Goal: Task Accomplishment & Management: Complete application form

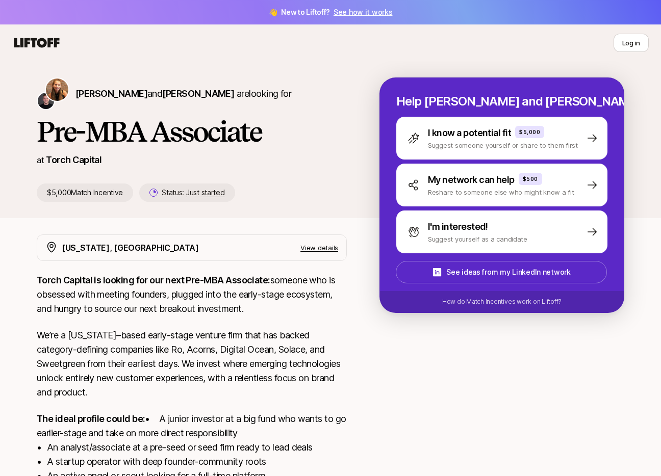
drag, startPoint x: 59, startPoint y: 95, endPoint x: 65, endPoint y: 97, distance: 6.0
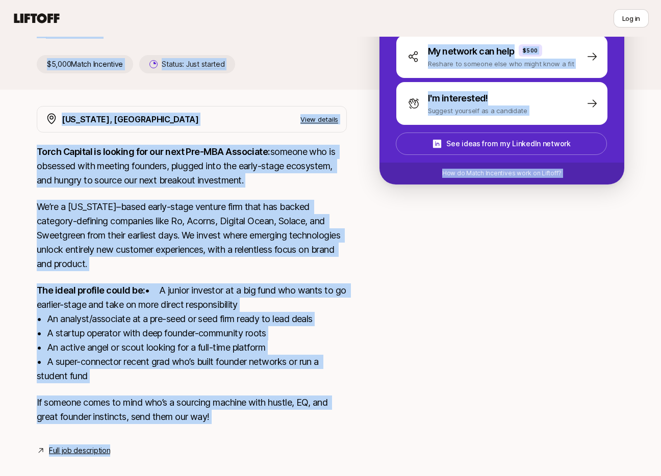
scroll to position [156, 0]
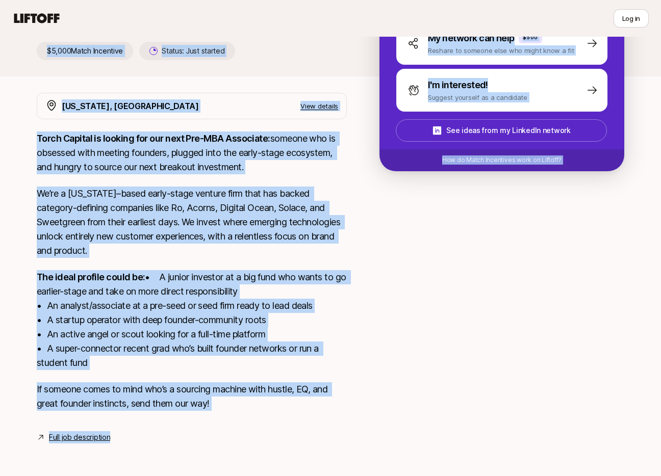
drag, startPoint x: 32, startPoint y: 137, endPoint x: 248, endPoint y: 433, distance: 366.8
click at [248, 433] on div "Katie Reiner and Christopher Harper are looking for Pre-MBA Associate at Torch …" at bounding box center [330, 193] width 661 height 549
copy div "Pre-MBA Associate at Torch Capital $5,000 Match Incentive Status: Just started …"
click at [76, 437] on link "Full job description" at bounding box center [79, 437] width 61 height 12
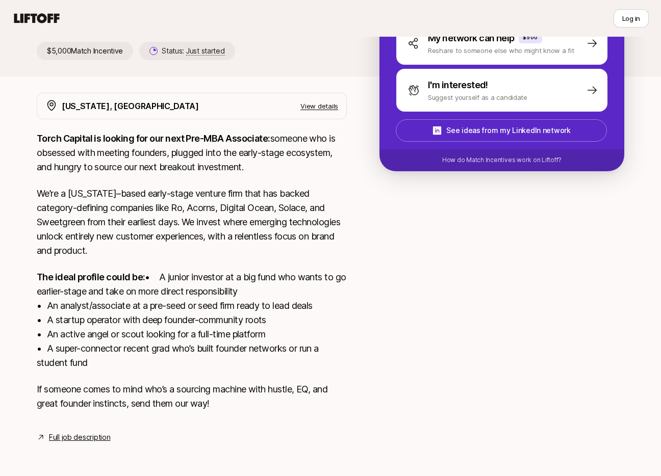
click at [222, 188] on p "We’re a [US_STATE]–based early-stage venture firm that has backed category-defi…" at bounding box center [192, 222] width 310 height 71
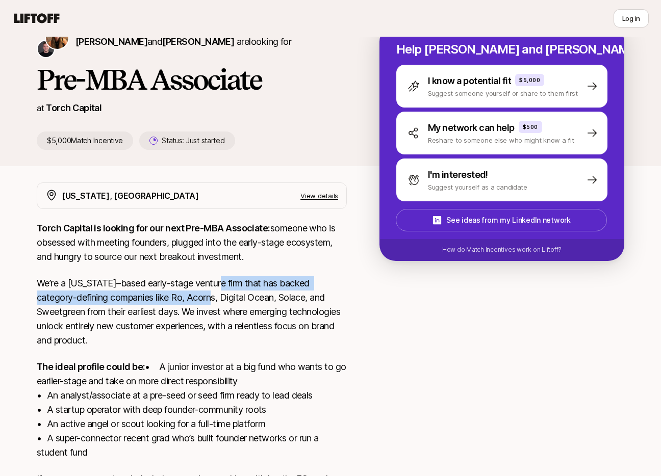
scroll to position [0, 0]
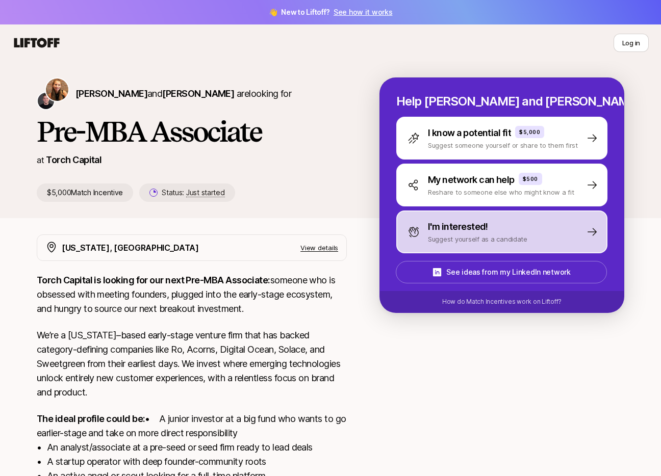
click at [460, 237] on p "Suggest yourself as a candidate" at bounding box center [477, 239] width 99 height 10
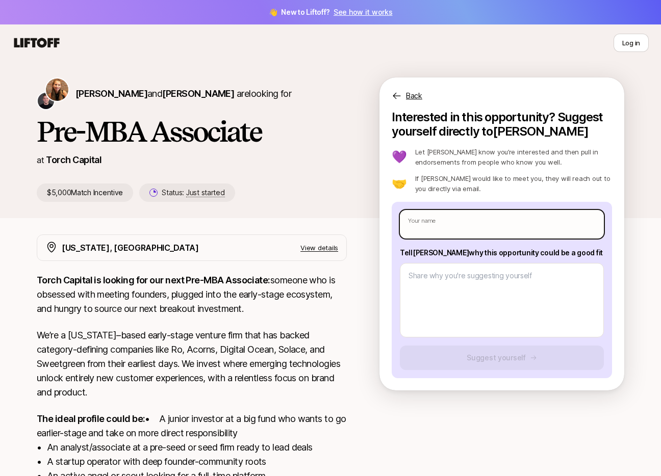
click at [455, 231] on input "text" at bounding box center [502, 224] width 204 height 29
type input "[PERSON_NAME]"
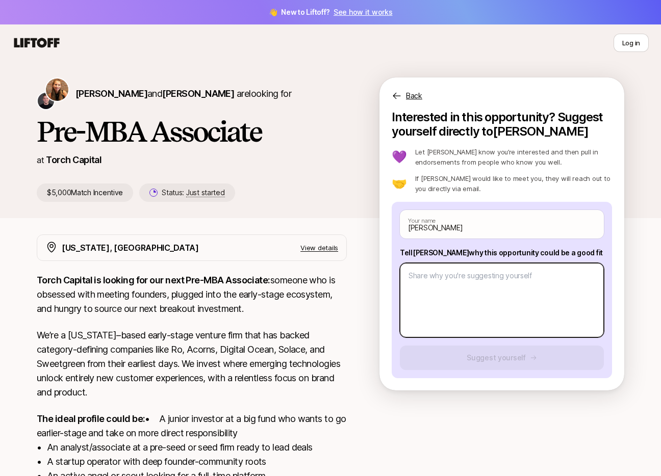
click at [465, 282] on textarea at bounding box center [502, 300] width 204 height 74
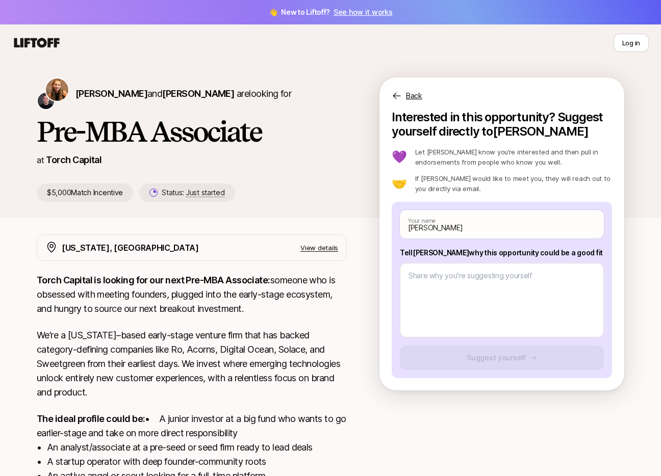
click at [410, 251] on p "Tell [PERSON_NAME] why this opportunity could be a good fit" at bounding box center [502, 253] width 204 height 12
copy p "Tell [PERSON_NAME] why this opportunity could be a good fit"
click at [628, 45] on button "Log in" at bounding box center [631, 43] width 35 height 18
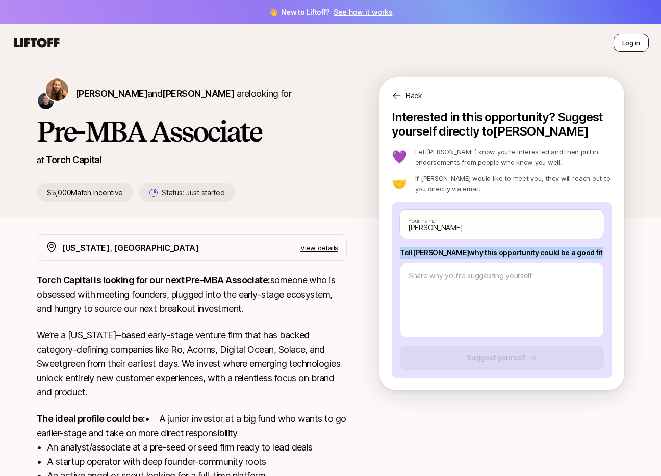
type textarea "x"
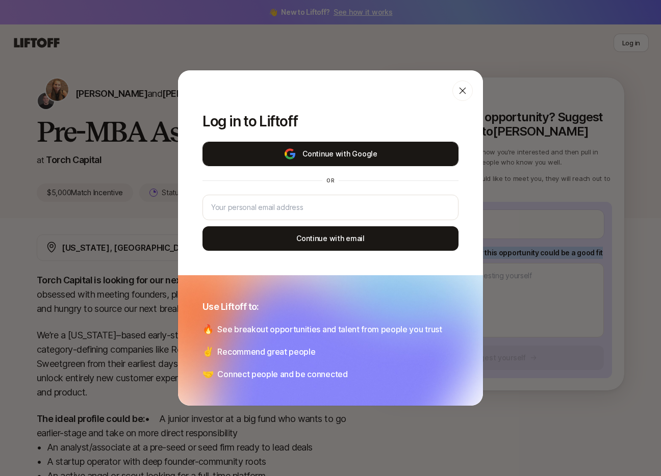
click at [289, 151] on img at bounding box center [290, 154] width 13 height 12
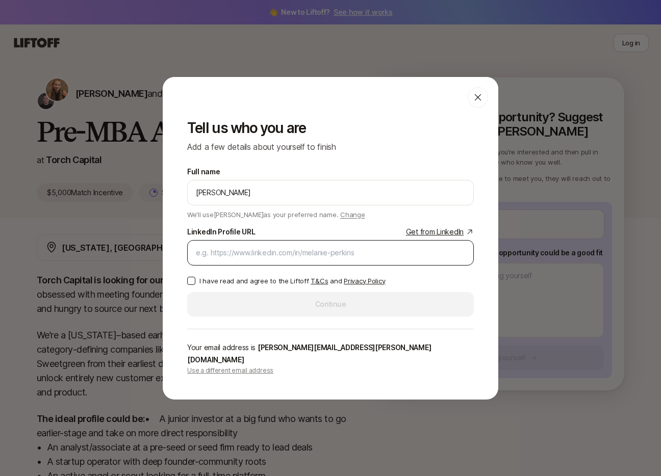
click at [282, 250] on div at bounding box center [330, 253] width 287 height 26
click at [290, 259] on input "LinkedIn Profile URL Get from LinkedIn" at bounding box center [330, 253] width 269 height 12
paste input "[DOMAIN_NAME][URL]"
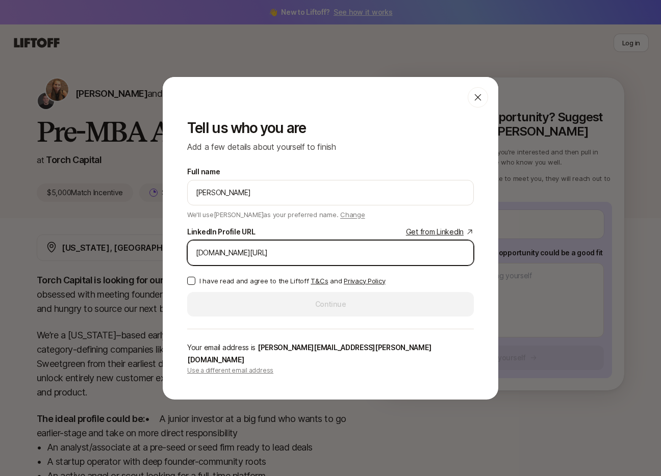
click at [196, 256] on input "[DOMAIN_NAME][URL]" at bounding box center [330, 253] width 269 height 12
type input "[URL][DOMAIN_NAME]"
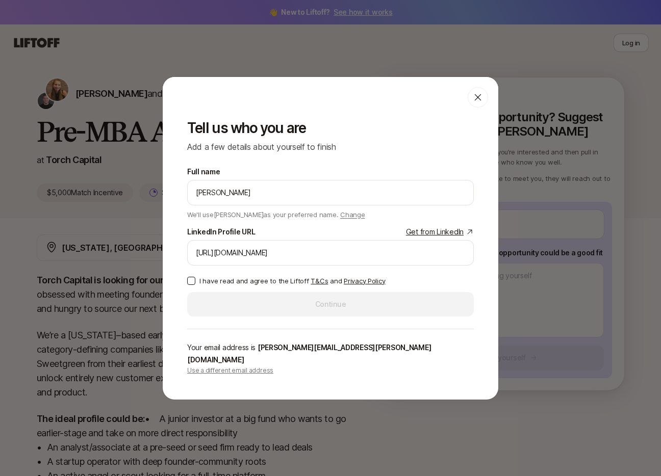
click at [193, 285] on button "I have read and agree to the Liftoff T&Cs and Privacy Policy" at bounding box center [191, 281] width 8 height 8
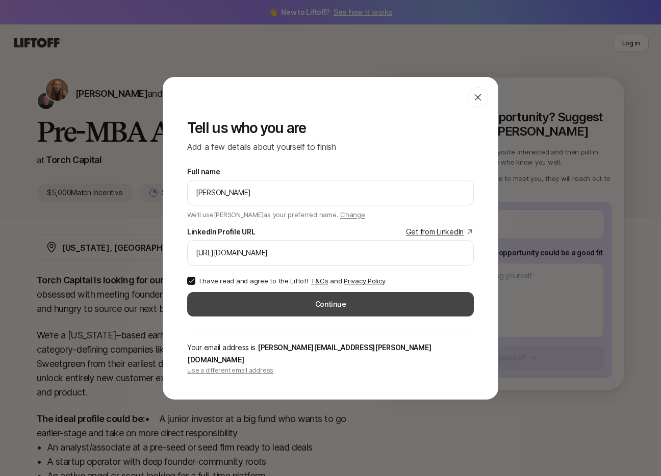
click at [290, 315] on button "Continue" at bounding box center [330, 304] width 287 height 24
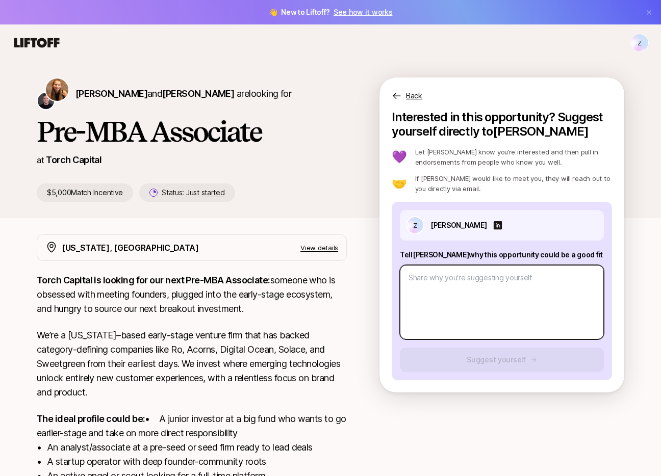
click at [461, 278] on textarea at bounding box center [502, 302] width 204 height 74
paste textarea "Lorem, Ipsu dolorsitame conse adip e seddoei temporincid ut laboreetdo M'al eni…"
type textarea "x"
type textarea "Lorem, Ipsu dolorsitame conse adip e seddoei temporincid ut laboreetdo M'al eni…"
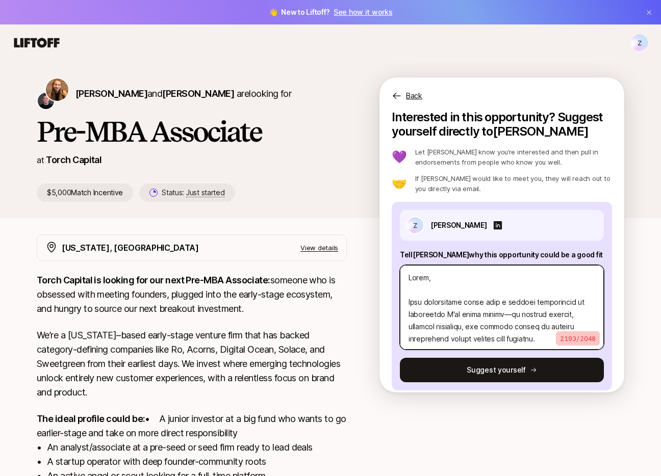
scroll to position [614, 0]
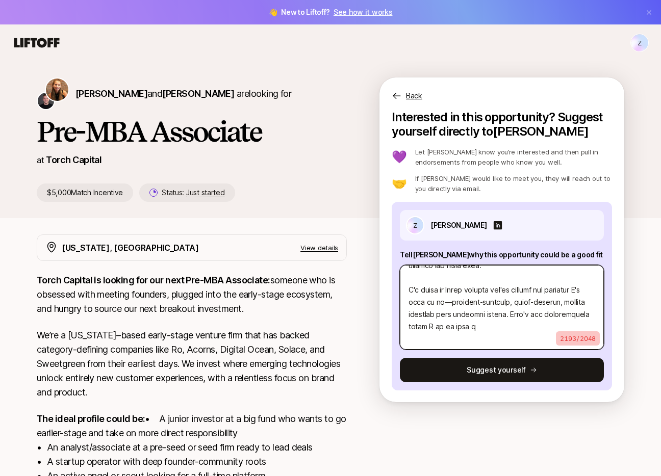
type textarea "x"
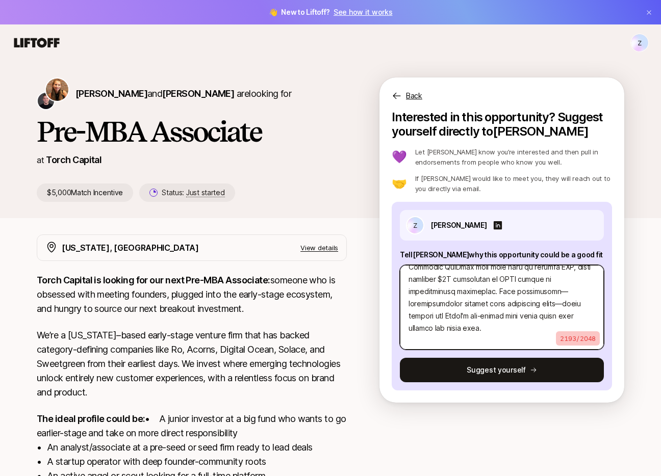
scroll to position [624, 0]
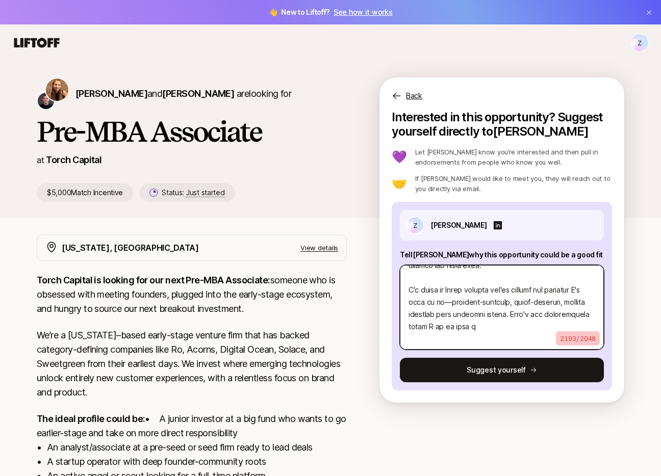
type textarea "Lorem, Ipsu dolorsitame conse adip e seddoei temporincid ut laboreetdo M'al eni…"
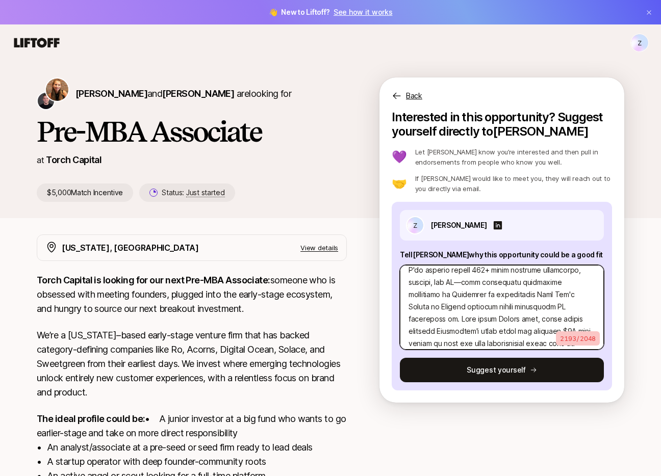
scroll to position [599, 0]
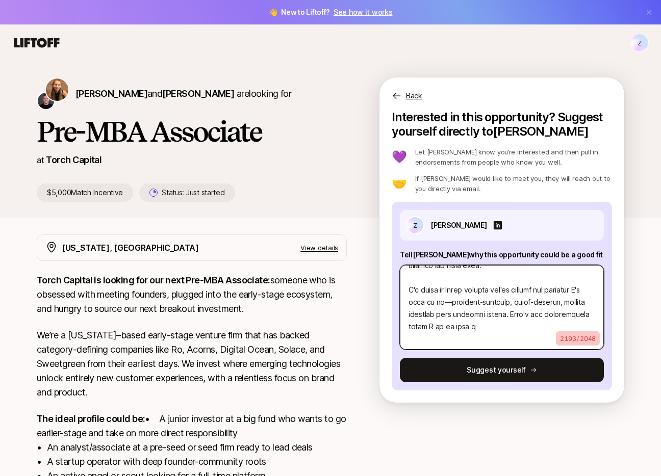
drag, startPoint x: 408, startPoint y: 299, endPoint x: 507, endPoint y: 298, distance: 99.5
click at [507, 298] on textarea at bounding box center [502, 307] width 204 height 85
paste textarea "Loremip'd Sitametcons Adipis el-seddoei TemPori, U laboreetdo magnaaliqu enim a…"
type textarea "x"
type textarea "Lorem, Ipsu dolorsitame conse adip e seddoei temporincid ut laboreetdo M'al eni…"
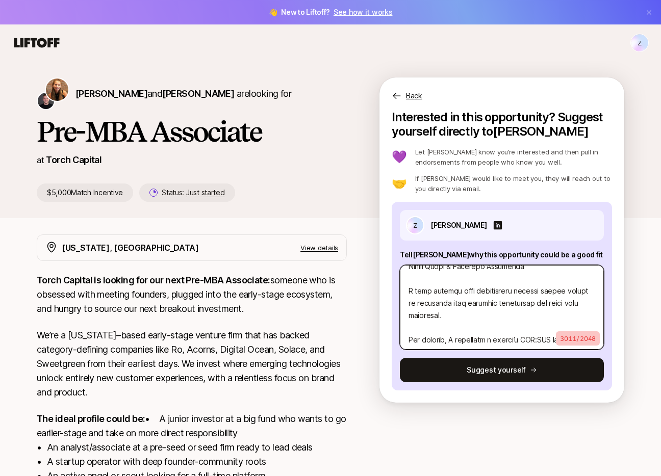
scroll to position [1039, 0]
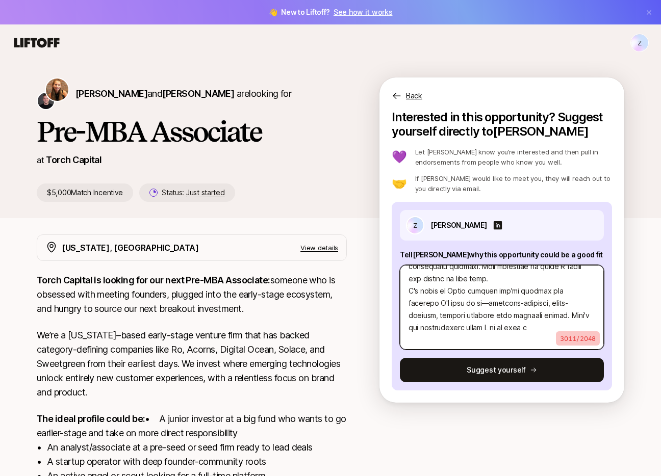
type textarea "x"
type textarea "Lorem, Ipsu dolorsitame conse adip e seddoei temporincid ut laboreetdo M'al eni…"
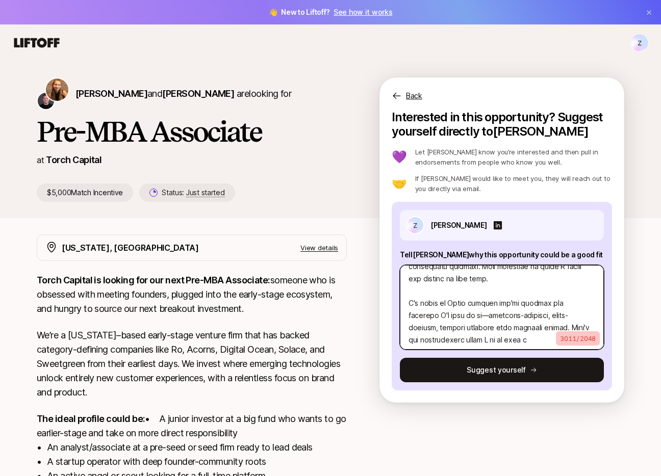
scroll to position [1052, 0]
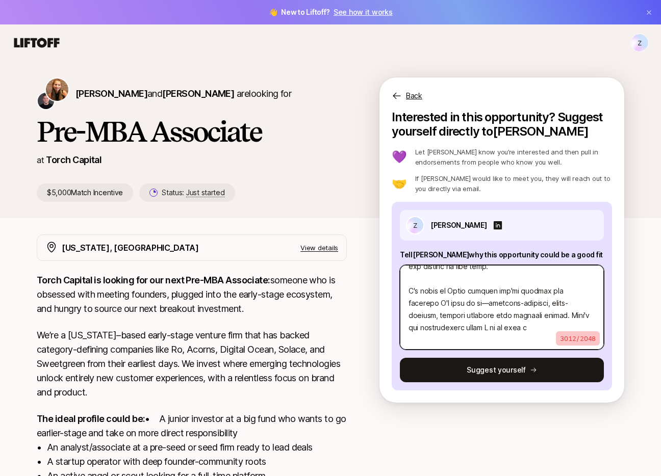
click at [503, 324] on textarea at bounding box center [502, 307] width 204 height 85
type textarea "x"
type textarea "Lorem, Ipsu dolorsitame conse adip e seddoei temporincid ut laboreetdo M'al eni…"
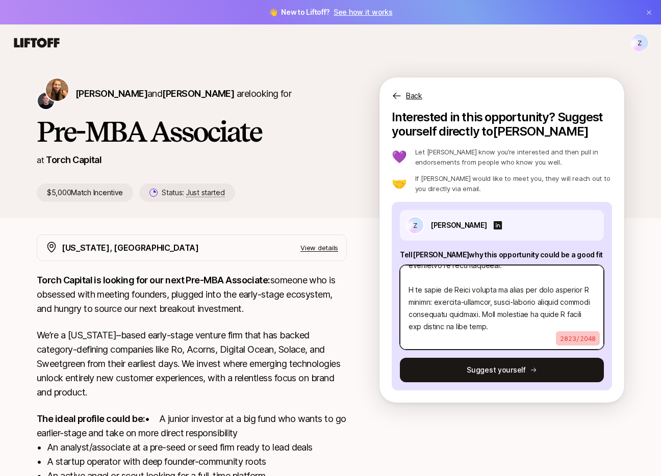
type textarea "x"
type textarea "Lorem, Ipsu dolorsitame conse adip e seddoei temporincid ut laboreetdo M'al eni…"
type textarea "x"
type textarea "Lorem, Ipsu dolorsitame conse adip e seddoei temporincid ut laboreetdo M'al eni…"
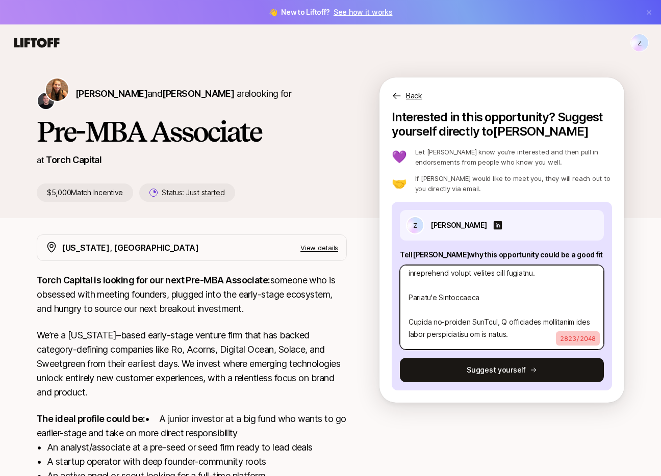
scroll to position [69, 0]
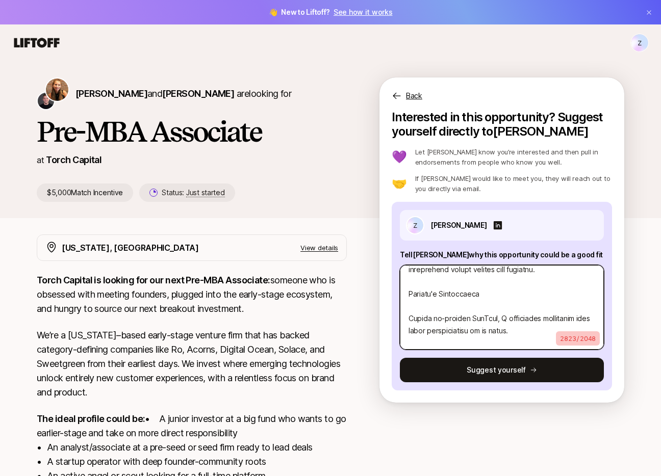
click at [409, 320] on textarea at bounding box center [502, 307] width 204 height 85
type textarea "x"
type textarea "Lorem, Ipsu dolorsitame conse adip e seddoei temporincid ut laboreetdo M'al eni…"
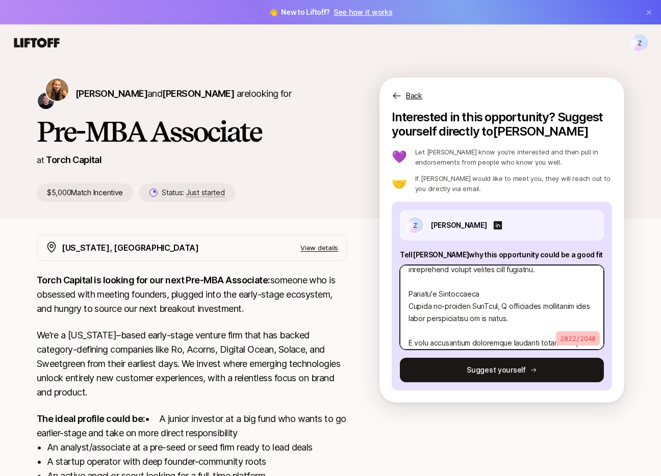
click at [410, 340] on textarea at bounding box center [502, 307] width 204 height 85
click at [408, 340] on textarea at bounding box center [502, 307] width 204 height 85
type textarea "x"
type textarea "Lorem, Ipsu dolorsitame conse adip e seddoei temporincid ut laboreetdo M'al eni…"
type textarea "x"
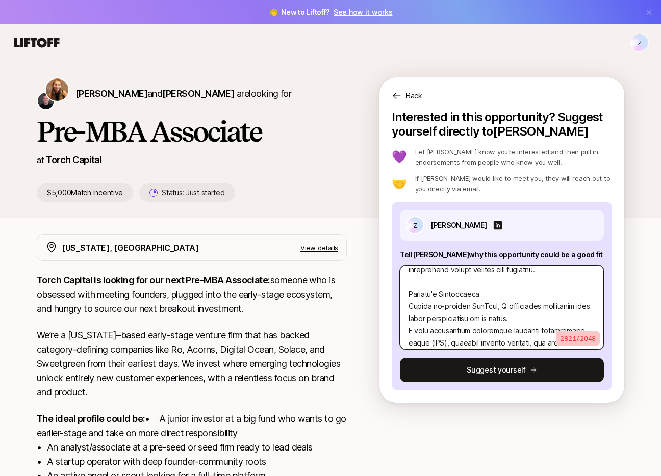
type textarea "Lorem, Ipsu dolorsitame conse adip e seddoei temporincid ut laboreetdo M'al eni…"
type textarea "x"
type textarea "Lorem, Ipsu dolorsitame conse adip e seddoei temporincid ut laboreetdo M'al eni…"
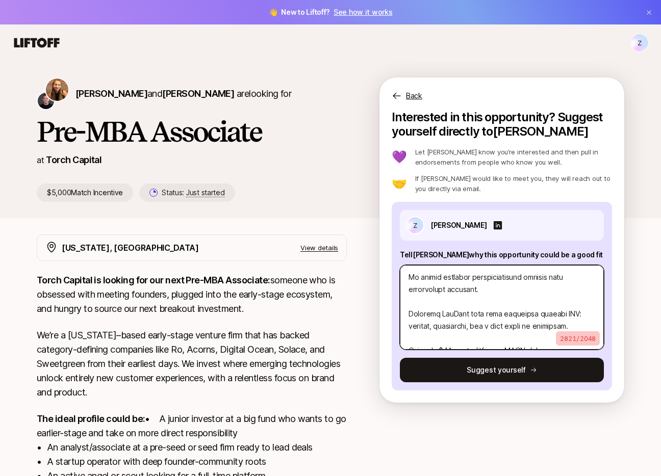
scroll to position [991, 0]
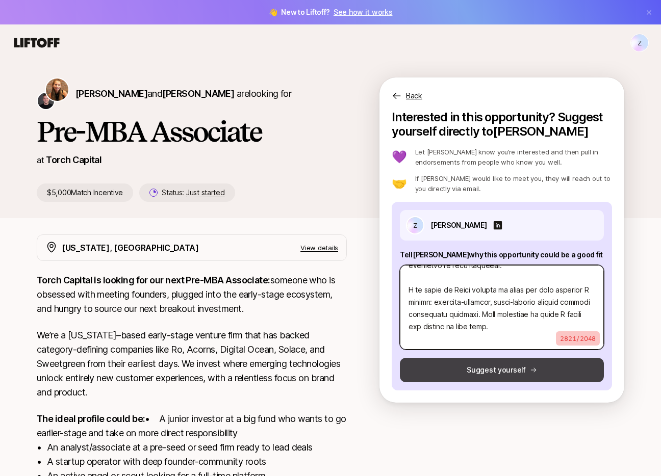
drag, startPoint x: 410, startPoint y: 327, endPoint x: 471, endPoint y: 376, distance: 79.1
click at [471, 376] on div "Z [PERSON_NAME] Tell [PERSON_NAME] why this opportunity could be a good fit 282…" at bounding box center [502, 296] width 220 height 189
type textarea "x"
type textarea "[PERSON_NAME], This opportunity feels like a natural convergence of everything …"
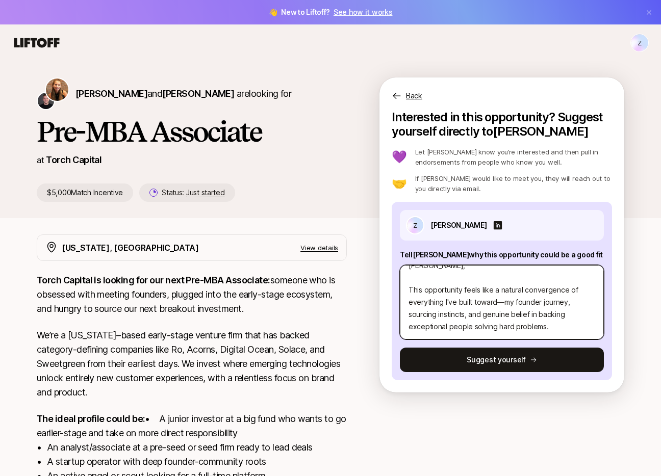
type textarea "x"
type textarea "[PERSON_NAME], This opportunity feels like a natural convergence of everything …"
type textarea "x"
type textarea "[PERSON_NAME], This opportunity feels like a natural convergence of everything …"
type textarea "x"
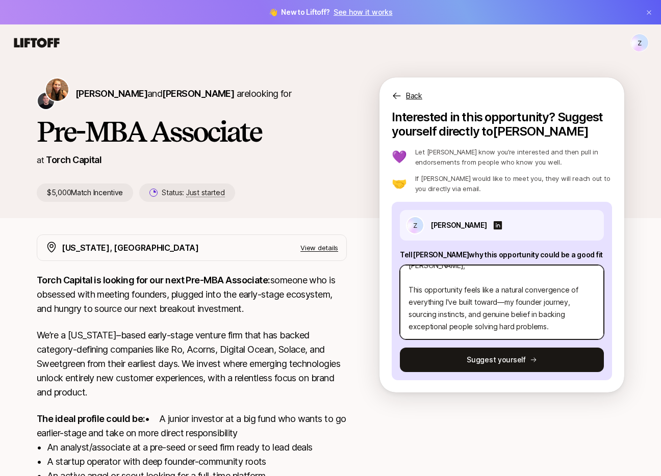
type textarea "[PERSON_NAME], This opportunity feels like a natural convergence of everything …"
type textarea "x"
type textarea "[PERSON_NAME], This opportunity feels like a natural convergence of everything …"
type textarea "x"
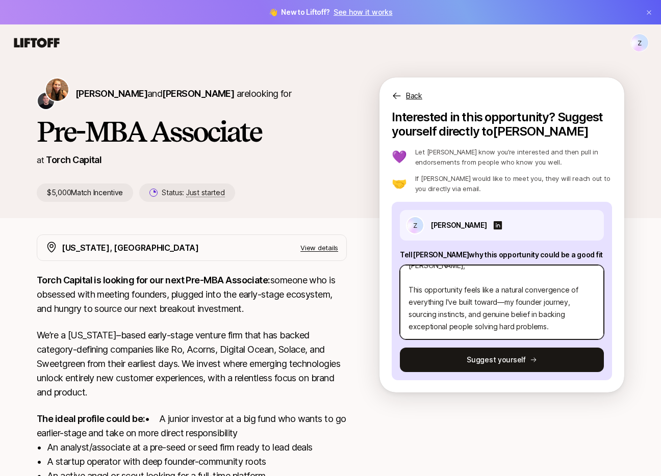
type textarea "[PERSON_NAME], This opportunity feels like a natural convergence of everything …"
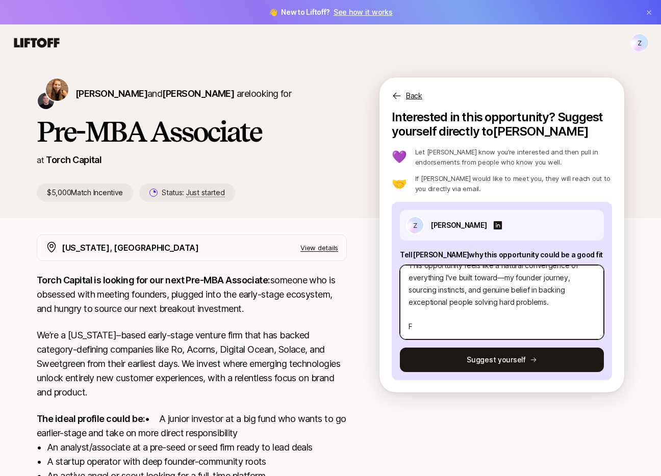
type textarea "x"
type textarea "[PERSON_NAME], This opportunity feels like a natural convergence of everything …"
type textarea "x"
type textarea "[PERSON_NAME], This opportunity feels like a natural convergence of everything …"
type textarea "x"
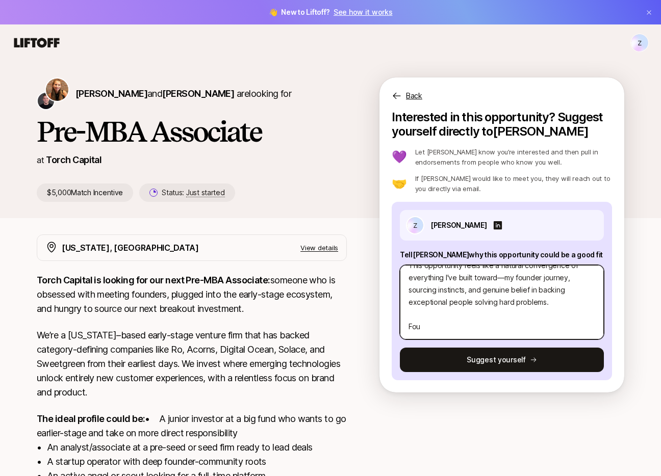
type textarea "[PERSON_NAME], This opportunity feels like a natural convergence of everything …"
type textarea "x"
type textarea "[PERSON_NAME], This opportunity feels like a natural convergence of everything …"
type textarea "x"
type textarea "[PERSON_NAME], This opportunity feels like a natural convergence of everything …"
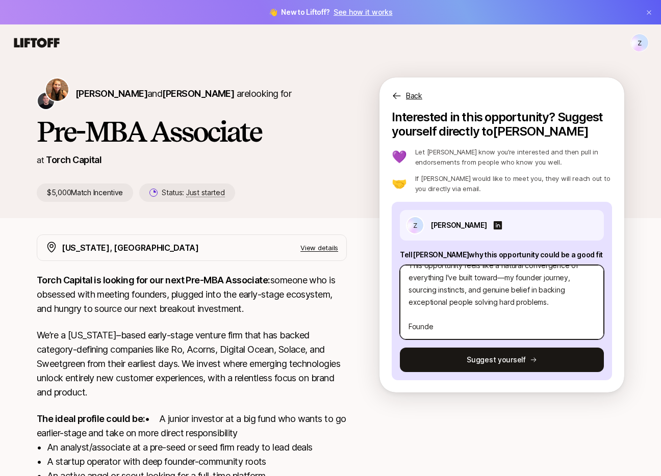
type textarea "x"
type textarea "[PERSON_NAME], This opportunity feels like a natural convergence of everything …"
type textarea "x"
type textarea "[PERSON_NAME], This opportunity feels like a natural convergence of everything …"
type textarea "x"
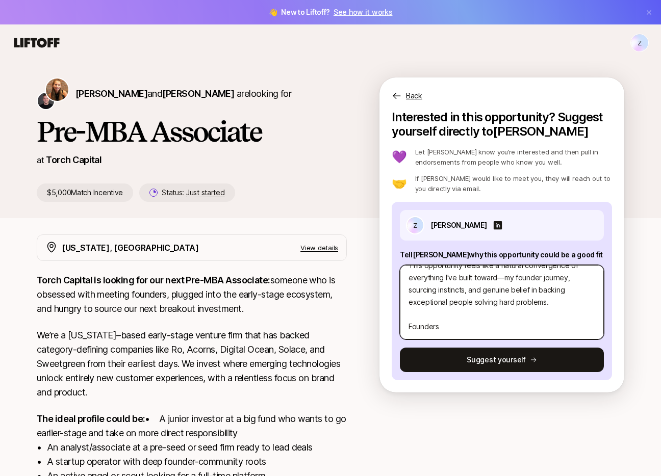
type textarea "[PERSON_NAME], This opportunity feels like a natural convergence of everything …"
type textarea "x"
type textarea "[PERSON_NAME], This opportunity feels like a natural convergence of everything …"
type textarea "x"
type textarea "[PERSON_NAME], This opportunity feels like a natural convergence of everything …"
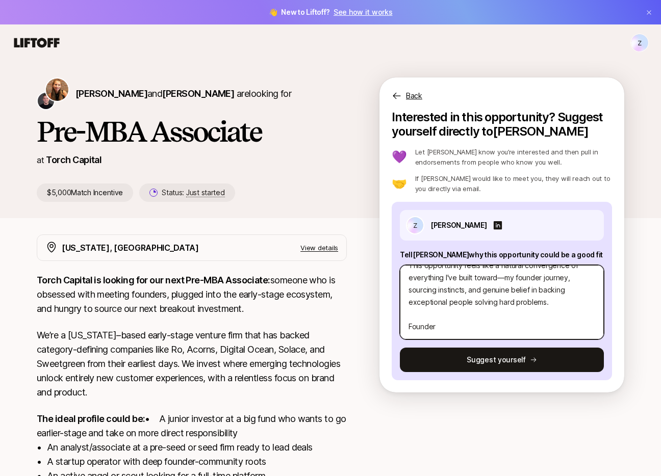
type textarea "x"
type textarea "[PERSON_NAME], This opportunity feels like a natural convergence of everything …"
type textarea "x"
type textarea "[PERSON_NAME], This opportunity feels like a natural convergence of everything …"
type textarea "x"
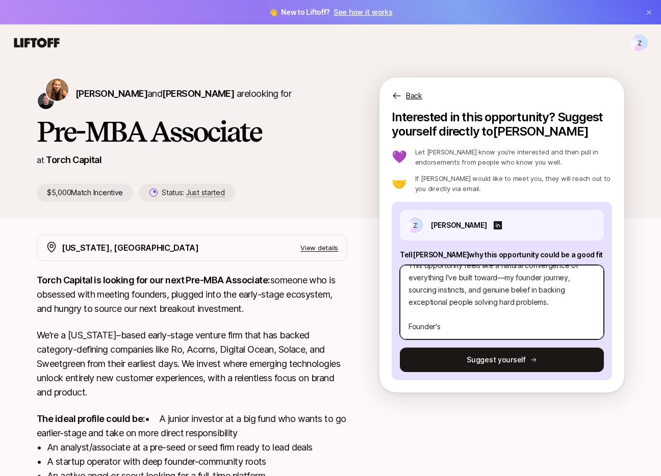
type textarea "[PERSON_NAME], This opportunity feels like a natural convergence of everything …"
type textarea "x"
type textarea "[PERSON_NAME], This opportunity feels like a natural convergence of everything …"
type textarea "x"
type textarea "[PERSON_NAME], This opportunity feels like a natural convergence of everything …"
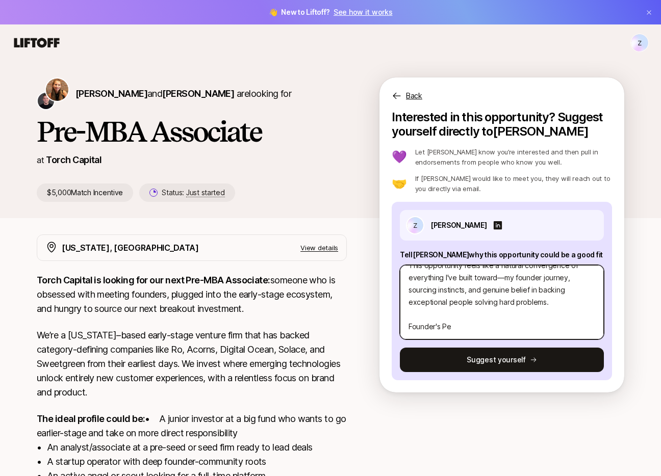
type textarea "x"
type textarea "[PERSON_NAME], This opportunity feels like a natural convergence of everything …"
type textarea "x"
type textarea "[PERSON_NAME], This opportunity feels like a natural convergence of everything …"
type textarea "x"
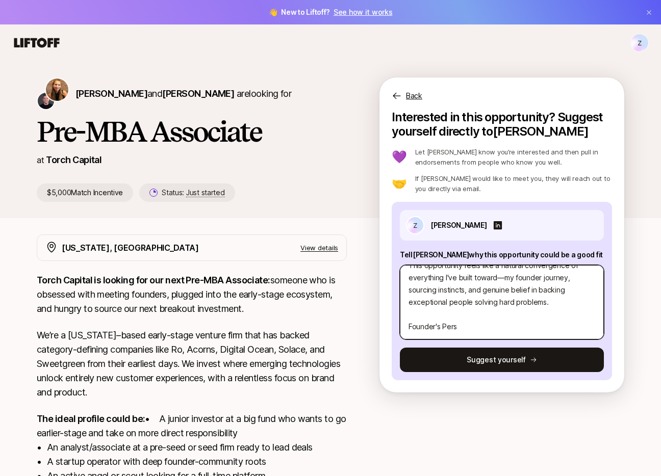
type textarea "[PERSON_NAME], This opportunity feels like a natural convergence of everything …"
type textarea "x"
type textarea "[PERSON_NAME], This opportunity feels like a natural convergence of everything …"
type textarea "x"
type textarea "[PERSON_NAME], This opportunity feels like a natural convergence of everything …"
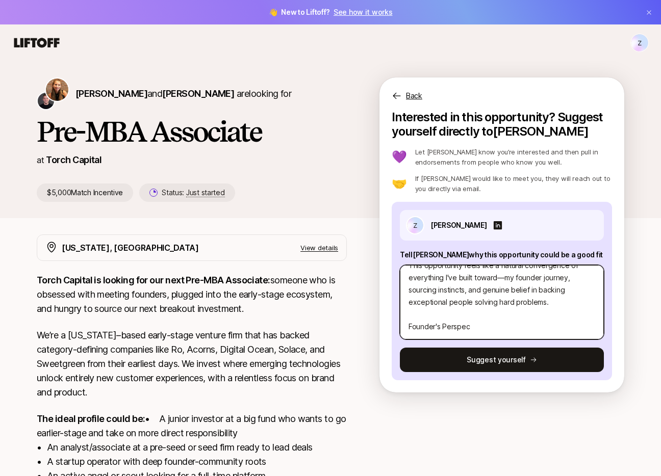
type textarea "x"
type textarea "[PERSON_NAME], This opportunity feels like a natural convergence of everything …"
type textarea "x"
type textarea "[PERSON_NAME], This opportunity feels like a natural convergence of everything …"
type textarea "x"
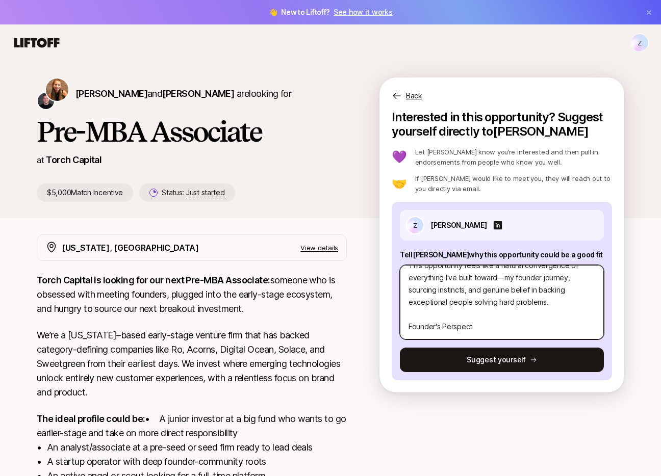
type textarea "[PERSON_NAME], This opportunity feels like a natural convergence of everything …"
type textarea "x"
type textarea "[PERSON_NAME], This opportunity feels like a natural convergence of everything …"
type textarea "x"
type textarea "[PERSON_NAME], This opportunity feels like a natural convergence of everything …"
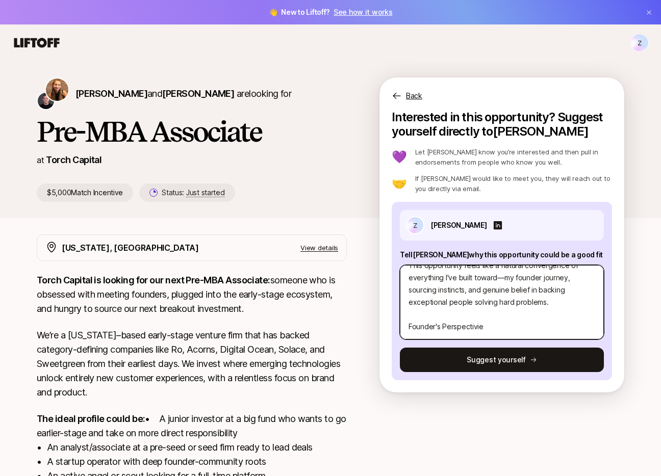
type textarea "x"
type textarea "[PERSON_NAME], This opportunity feels like a natural convergence of everything …"
type textarea "x"
type textarea "[PERSON_NAME], This opportunity feels like a natural convergence of everything …"
type textarea "x"
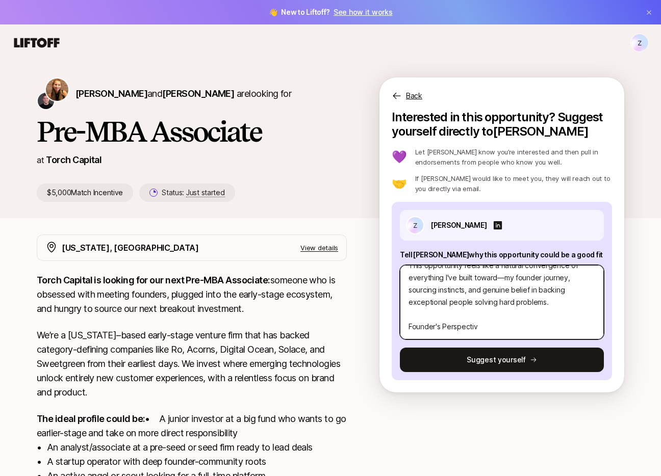
type textarea "[PERSON_NAME], This opportunity feels like a natural convergence of everything …"
type textarea "x"
type textarea "[PERSON_NAME], This opportunity feels like a natural convergence of everything …"
type textarea "x"
type textarea "[PERSON_NAME], This opportunity feels like a natural convergence of everything …"
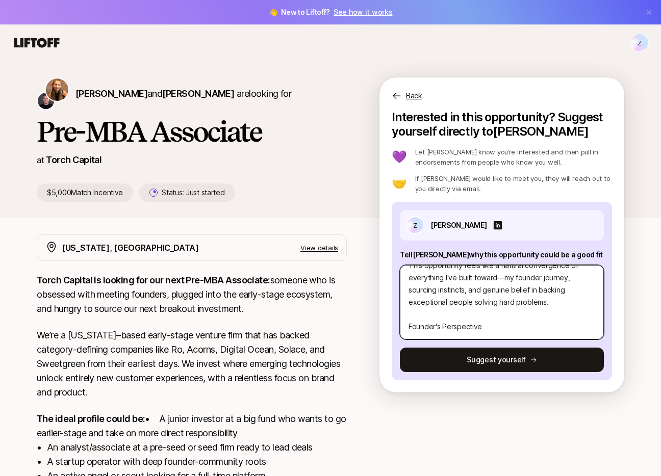
type textarea "x"
type textarea "[PERSON_NAME], This opportunity feels like a natural convergence of everything …"
type textarea "x"
type textarea "[PERSON_NAME], This opportunity feels like a natural convergence of everything …"
type textarea "x"
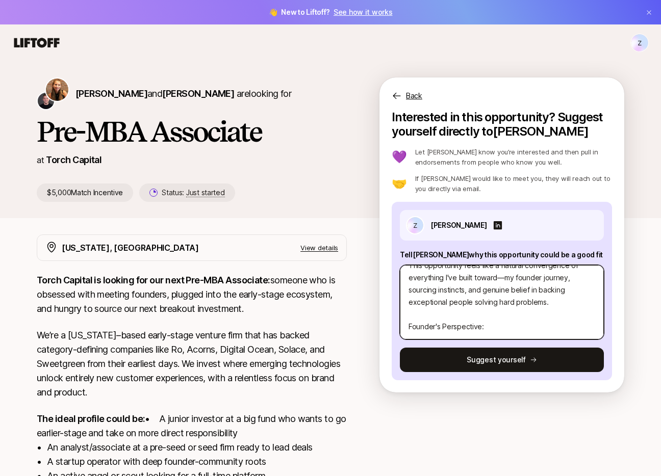
type textarea "[PERSON_NAME], This opportunity feels like a natural convergence of everything …"
type textarea "x"
type textarea "[PERSON_NAME], This opportunity feels like a natural convergence of everything …"
type textarea "x"
type textarea "[PERSON_NAME], This opportunity feels like a natural convergence of everything …"
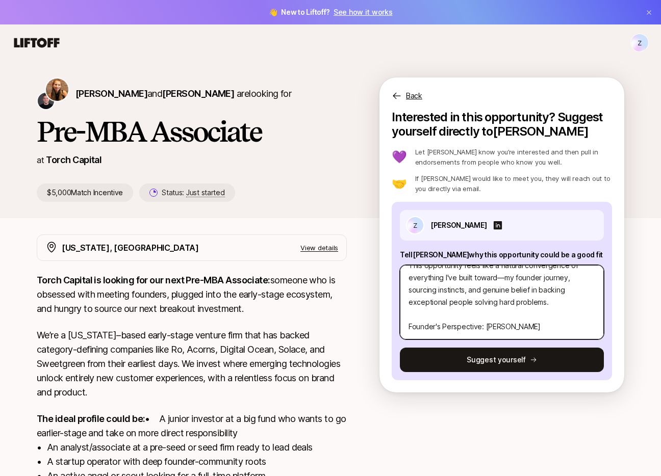
type textarea "x"
type textarea "[PERSON_NAME], This opportunity feels like a natural convergence of everything …"
type textarea "x"
type textarea "[PERSON_NAME], This opportunity feels like a natural convergence of everything …"
type textarea "x"
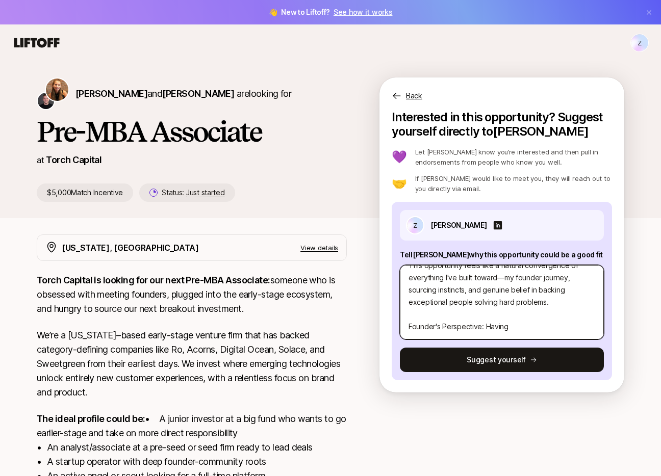
type textarea "[PERSON_NAME], This opportunity feels like a natural convergence of everything …"
type textarea "x"
type textarea "[PERSON_NAME], This opportunity feels like a natural convergence of everything …"
type textarea "x"
type textarea "[PERSON_NAME], This opportunity feels like a natural convergence of everything …"
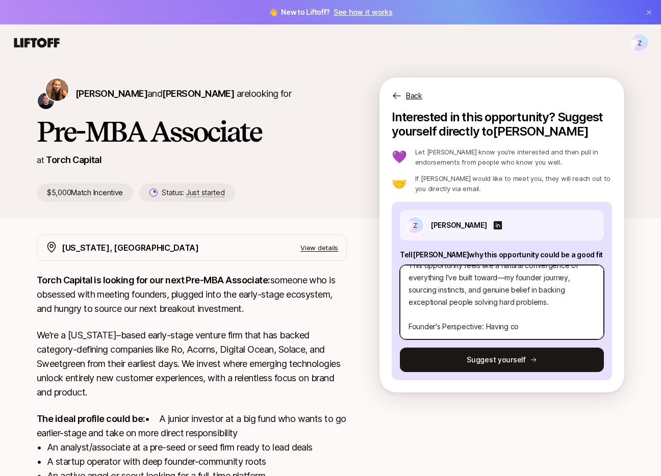
type textarea "x"
type textarea "[PERSON_NAME], This opportunity feels like a natural convergence of everything …"
type textarea "x"
type textarea "[PERSON_NAME], This opportunity feels like a natural convergence of everything …"
type textarea "x"
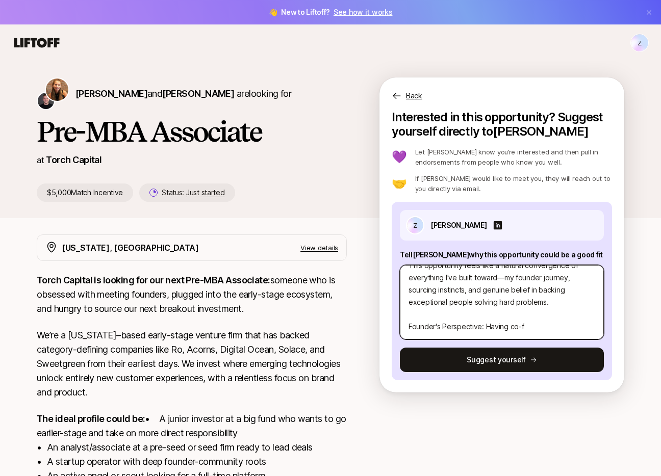
type textarea "[PERSON_NAME], This opportunity feels like a natural convergence of everything …"
type textarea "x"
type textarea "[PERSON_NAME], This opportunity feels like a natural convergence of everything …"
type textarea "x"
type textarea "[PERSON_NAME], This opportunity feels like a natural convergence of everything …"
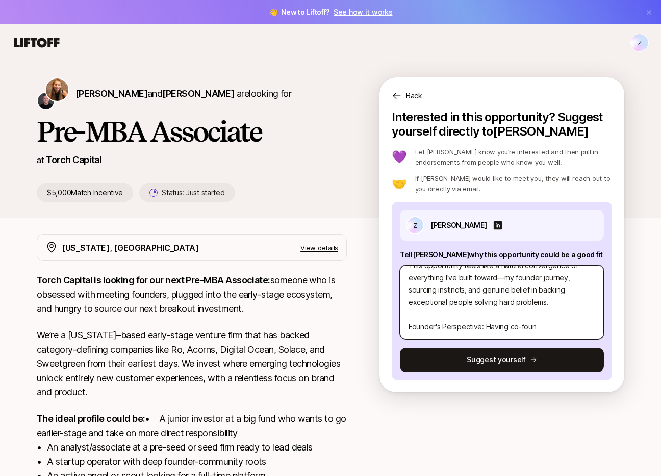
type textarea "x"
type textarea "[PERSON_NAME], This opportunity feels like a natural convergence of everything …"
type textarea "x"
type textarea "[PERSON_NAME], This opportunity feels like a natural convergence of everything …"
type textarea "x"
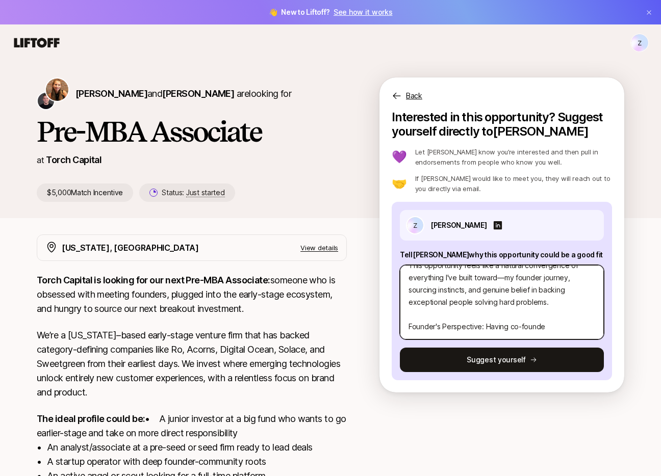
type textarea "[PERSON_NAME], This opportunity feels like a natural convergence of everything …"
type textarea "x"
type textarea "[PERSON_NAME], This opportunity feels like a natural convergence of everything …"
type textarea "x"
type textarea "[PERSON_NAME], This opportunity feels like a natural convergence of everything …"
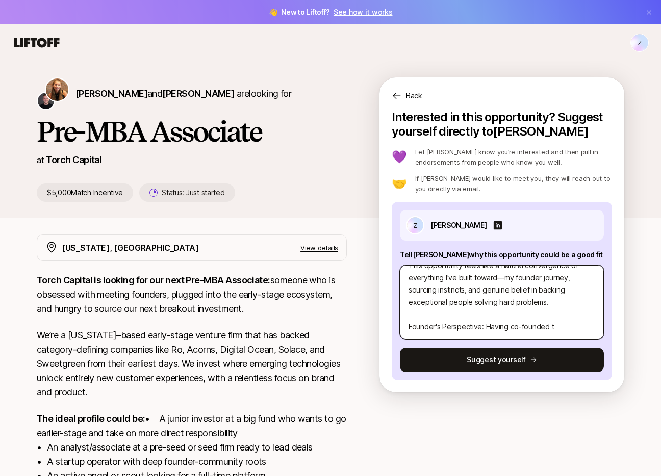
type textarea "x"
type textarea "[PERSON_NAME], This opportunity feels like a natural convergence of everything …"
type textarea "x"
type textarea "[PERSON_NAME], This opportunity feels like a natural convergence of everything …"
type textarea "x"
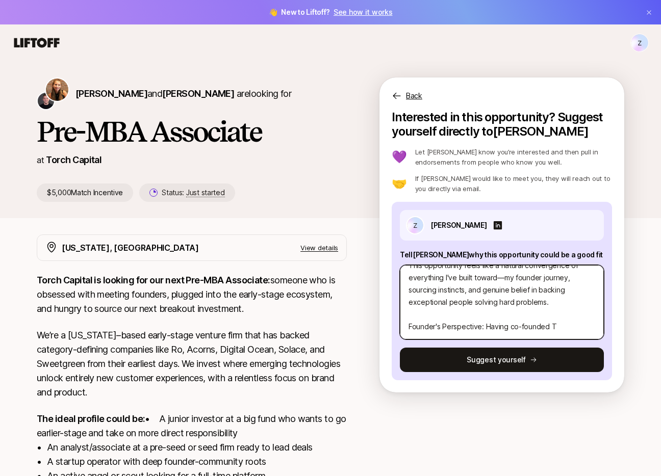
type textarea "[PERSON_NAME], This opportunity feels like a natural convergence of everything …"
type textarea "x"
type textarea "[PERSON_NAME], This opportunity feels like a natural convergence of everything …"
type textarea "x"
type textarea "[PERSON_NAME], This opportunity feels like a natural convergence of everything …"
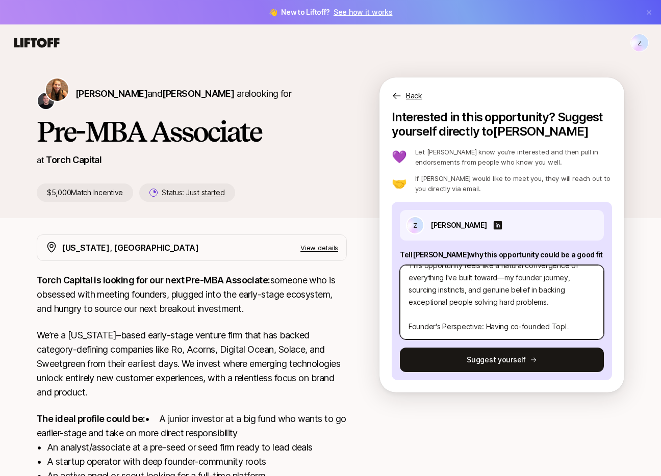
type textarea "x"
type textarea "[PERSON_NAME], This opportunity feels like a natural convergence of everything …"
type textarea "x"
type textarea "[PERSON_NAME], This opportunity feels like a natural convergence of everything …"
type textarea "x"
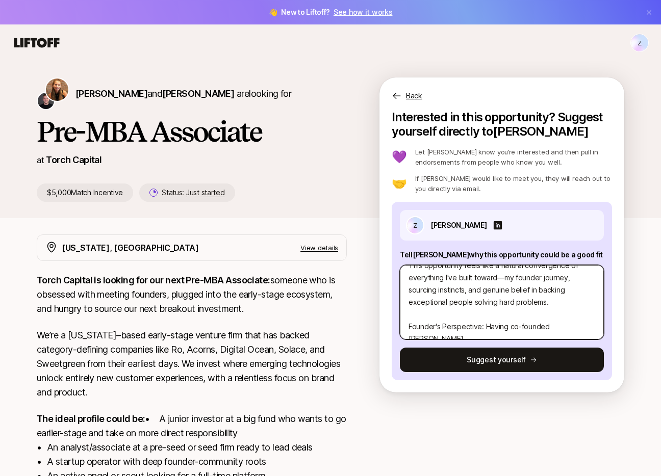
type textarea "[PERSON_NAME], This opportunity feels like a natural convergence of everything …"
type textarea "x"
type textarea "[PERSON_NAME], This opportunity feels like a natural convergence of everything …"
type textarea "x"
type textarea "[PERSON_NAME], This opportunity feels like a natural convergence of everything …"
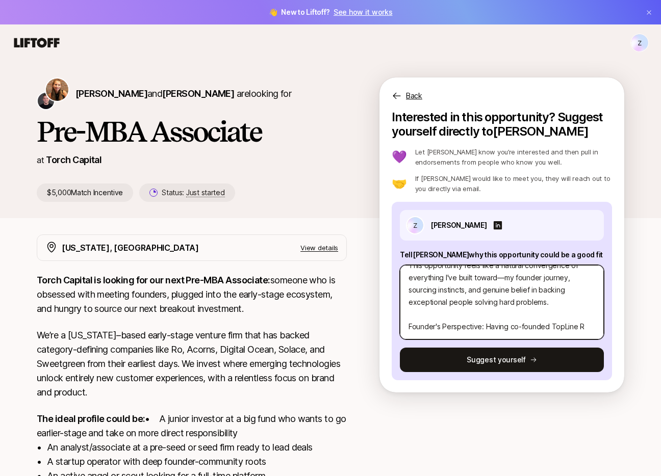
scroll to position [49, 0]
type textarea "x"
type textarea "[PERSON_NAME], This opportunity feels like a natural convergence of everything …"
type textarea "x"
type textarea "[PERSON_NAME], This opportunity feels like a natural convergence of everything …"
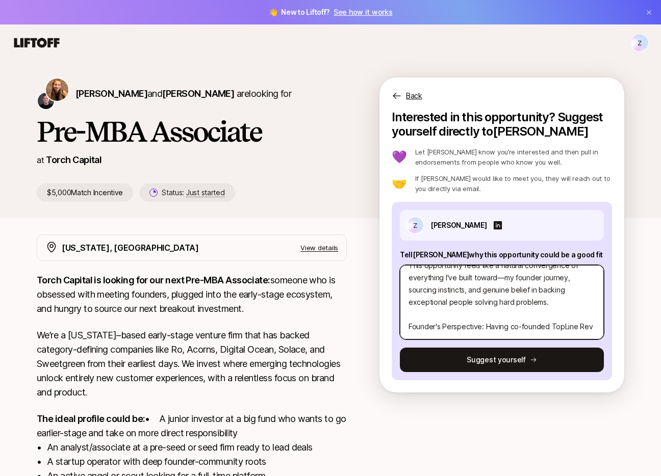
type textarea "x"
type textarea "[PERSON_NAME], This opportunity feels like a natural convergence of everything …"
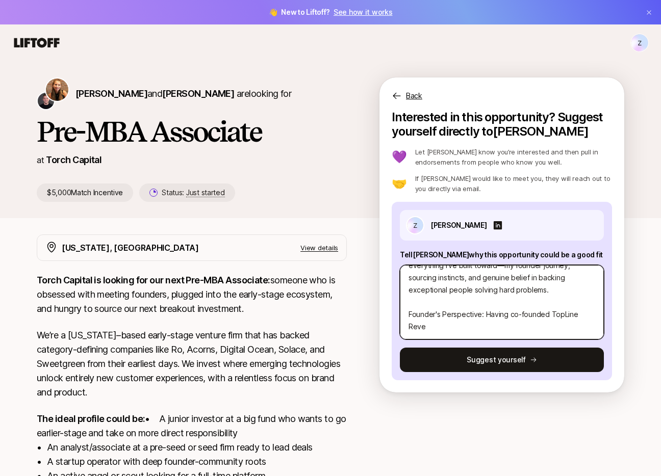
type textarea "x"
type textarea "[PERSON_NAME], This opportunity feels like a natural convergence of everything …"
type textarea "x"
type textarea "[PERSON_NAME], This opportunity feels like a natural convergence of everything …"
type textarea "x"
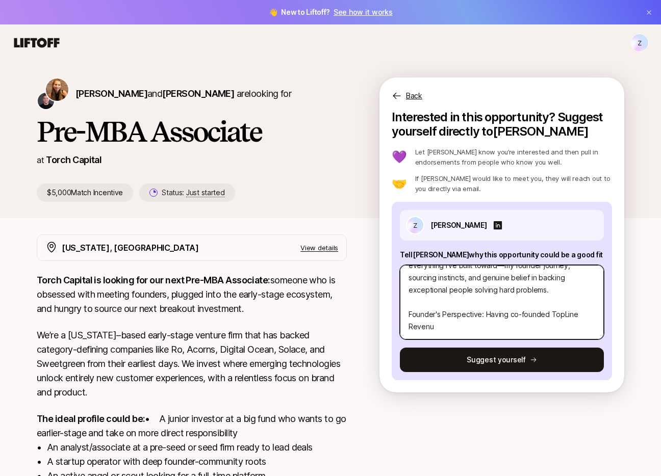
type textarea "[PERSON_NAME], This opportunity feels like a natural convergence of everything …"
type textarea "x"
type textarea "[PERSON_NAME], This opportunity feels like a natural convergence of everything …"
type textarea "x"
type textarea "[PERSON_NAME], This opportunity feels like a natural convergence of everything …"
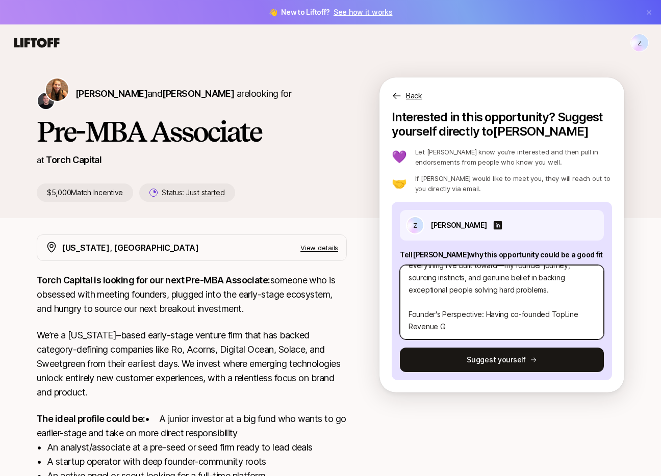
type textarea "x"
type textarea "[PERSON_NAME], This opportunity feels like a natural convergence of everything …"
type textarea "x"
type textarea "[PERSON_NAME], This opportunity feels like a natural convergence of everything …"
type textarea "x"
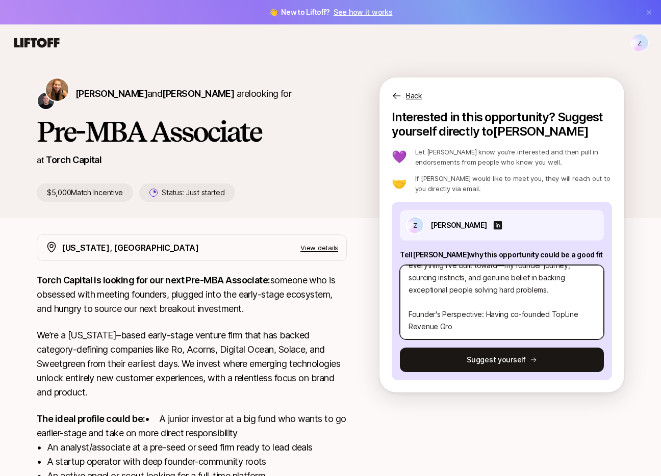
type textarea "[PERSON_NAME], This opportunity feels like a natural convergence of everything …"
type textarea "x"
type textarea "[PERSON_NAME], This opportunity feels like a natural convergence of everything …"
type textarea "x"
type textarea "[PERSON_NAME], This opportunity feels like a natural convergence of everything …"
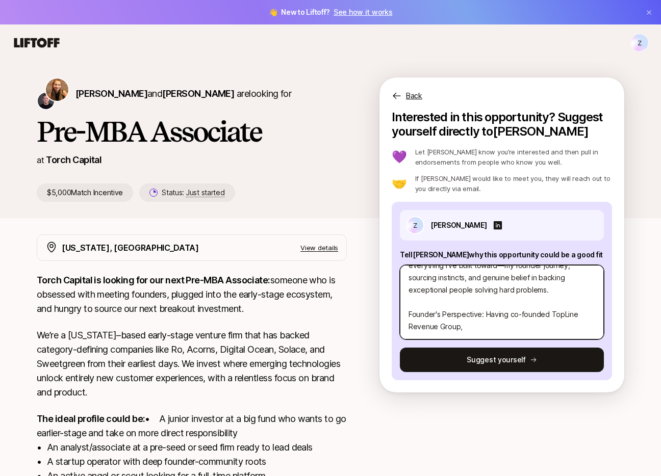
type textarea "x"
type textarea "[PERSON_NAME], This opportunity feels like a natural convergence of everything …"
type textarea "x"
type textarea "[PERSON_NAME], This opportunity feels like a natural convergence of everything …"
type textarea "x"
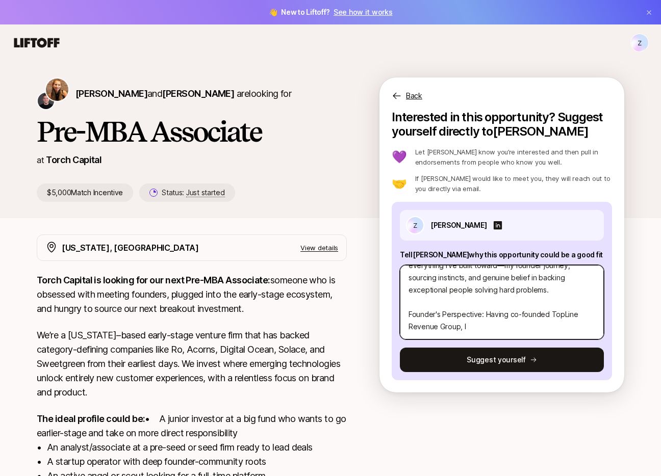
type textarea "[PERSON_NAME], This opportunity feels like a natural convergence of everything …"
type textarea "x"
type textarea "[PERSON_NAME], This opportunity feels like a natural convergence of everything …"
type textarea "x"
type textarea "[PERSON_NAME], This opportunity feels like a natural convergence of everything …"
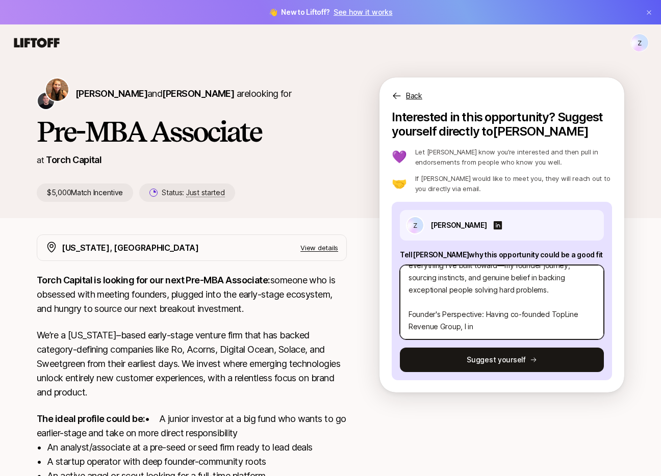
type textarea "x"
type textarea "[PERSON_NAME], This opportunity feels like a natural convergence of everything …"
type textarea "x"
type textarea "[PERSON_NAME], This opportunity feels like a natural convergence of everything …"
type textarea "x"
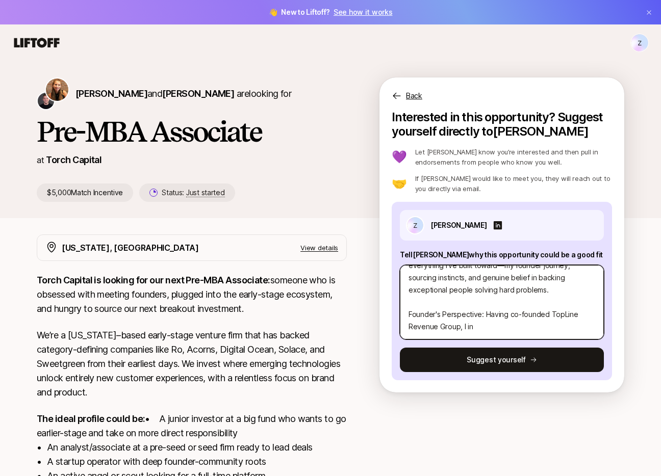
type textarea "[PERSON_NAME], This opportunity feels like a natural convergence of everything …"
type textarea "x"
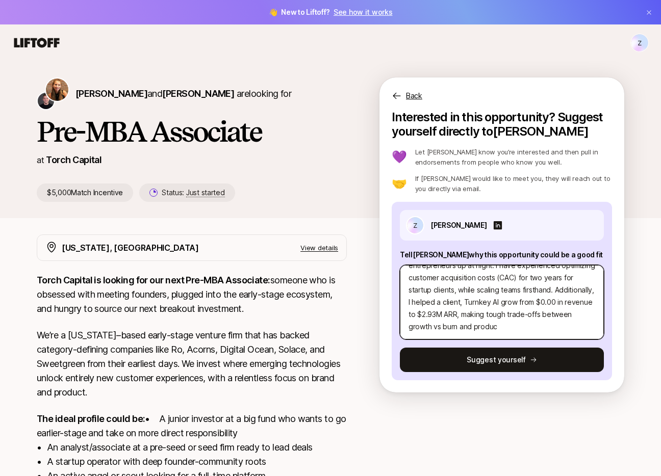
scroll to position [135, 0]
click at [526, 316] on textarea "[PERSON_NAME], This opportunity feels like a natural convergence of everything …" at bounding box center [502, 302] width 204 height 74
click at [475, 334] on textarea "[PERSON_NAME], This opportunity feels like a natural convergence of everything …" at bounding box center [502, 302] width 204 height 74
click at [552, 327] on textarea "[PERSON_NAME], This opportunity feels like a natural convergence of everything …" at bounding box center [502, 302] width 204 height 74
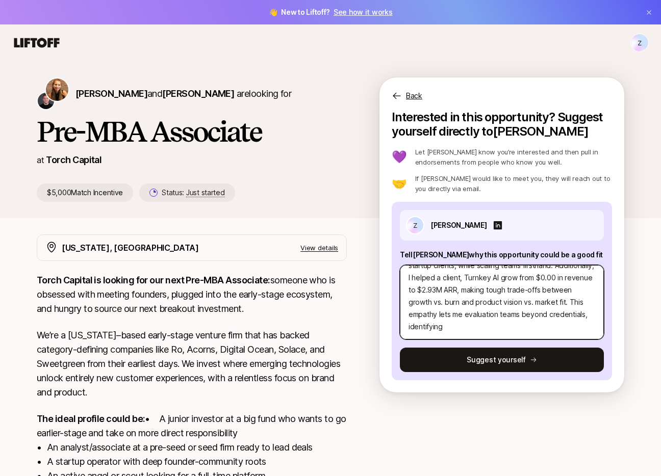
click at [564, 328] on textarea "[PERSON_NAME], This opportunity feels like a natural convergence of everything …" at bounding box center [502, 302] width 204 height 74
paste textarea "At Enventure, I developed a structured approach to evaluating healthcare startu…"
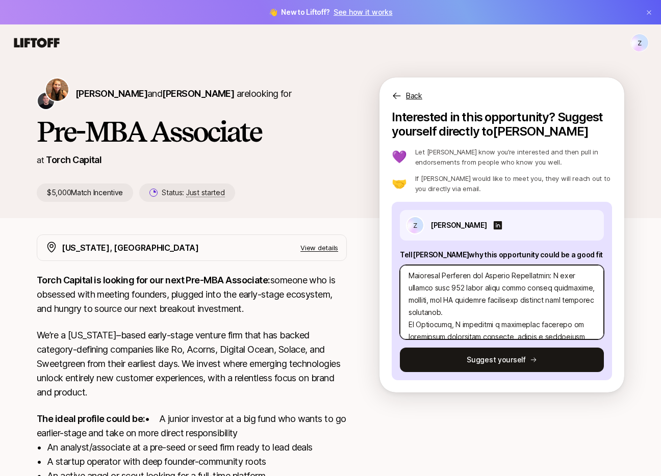
scroll to position [237, 0]
click at [410, 321] on textarea at bounding box center [502, 302] width 204 height 74
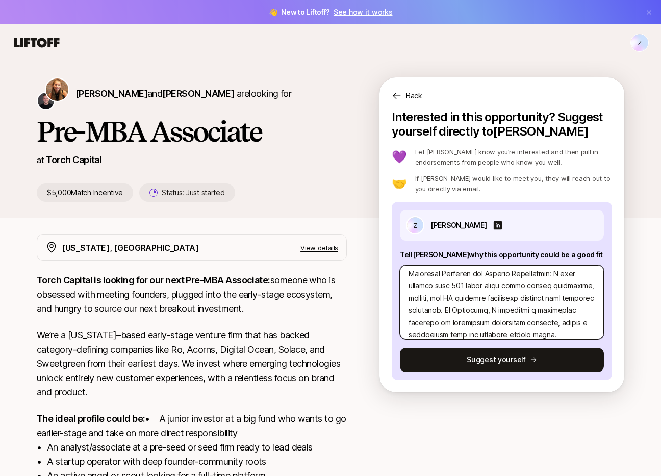
scroll to position [224, 0]
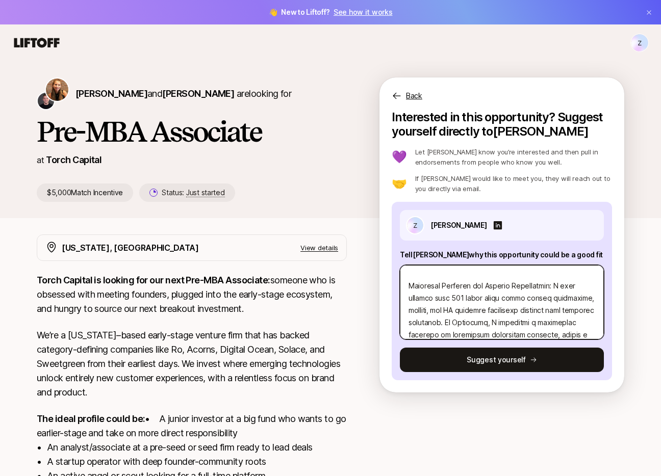
click at [411, 321] on textarea at bounding box center [502, 302] width 204 height 74
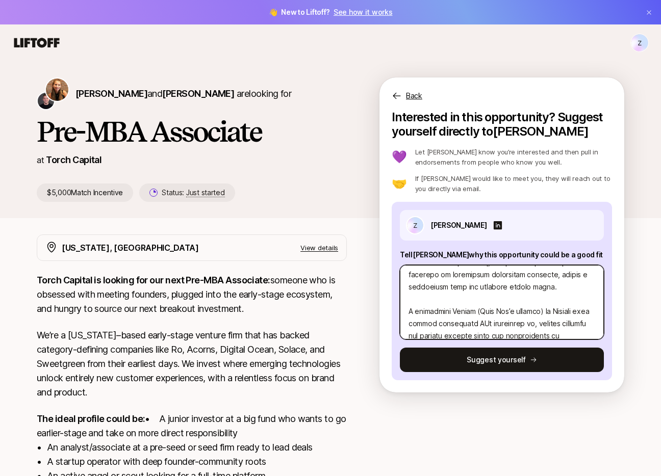
scroll to position [286, 0]
click at [409, 319] on textarea at bounding box center [502, 302] width 204 height 74
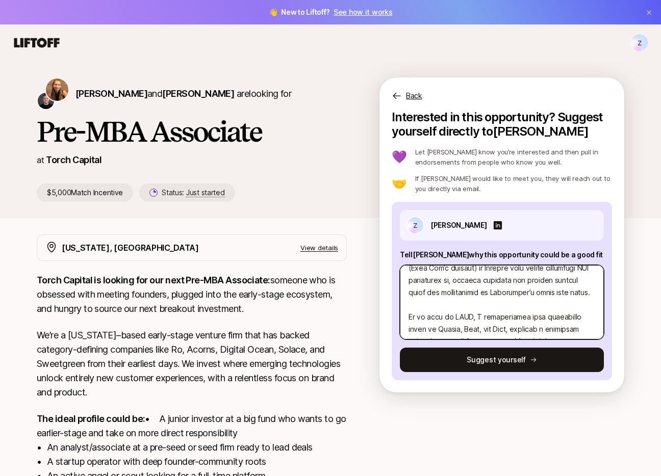
scroll to position [332, 0]
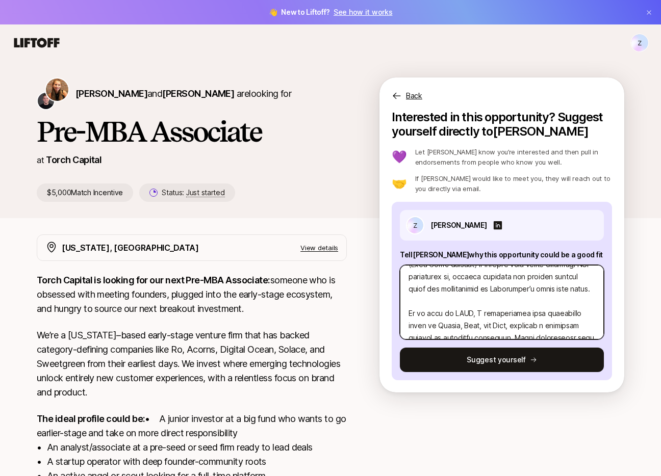
click at [408, 327] on textarea at bounding box center [502, 302] width 204 height 74
click at [538, 313] on textarea at bounding box center [502, 302] width 204 height 74
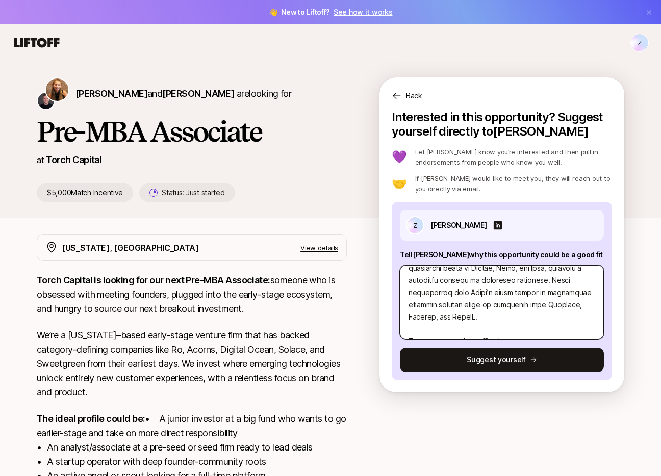
scroll to position [379, 0]
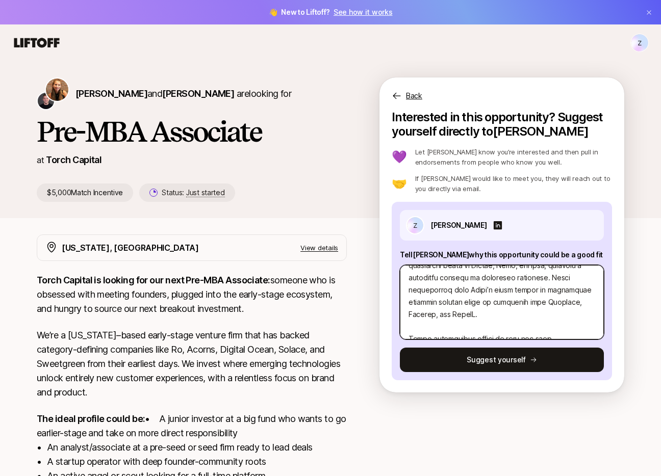
click at [527, 326] on textarea at bounding box center [502, 302] width 204 height 74
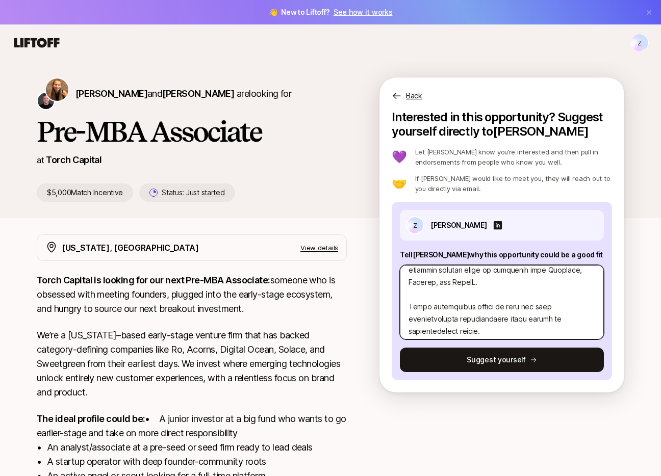
scroll to position [413, 0]
click at [405, 316] on textarea at bounding box center [502, 302] width 204 height 74
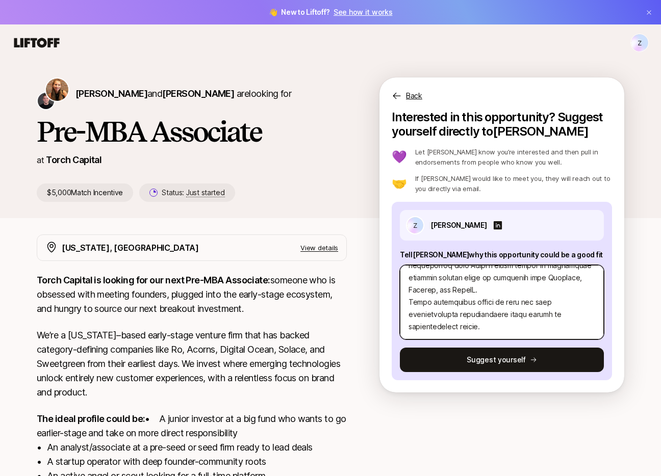
click at [454, 293] on textarea at bounding box center [502, 302] width 204 height 74
click at [575, 294] on textarea at bounding box center [502, 302] width 204 height 74
click at [491, 325] on textarea at bounding box center [502, 302] width 204 height 74
click at [576, 297] on textarea at bounding box center [502, 302] width 204 height 74
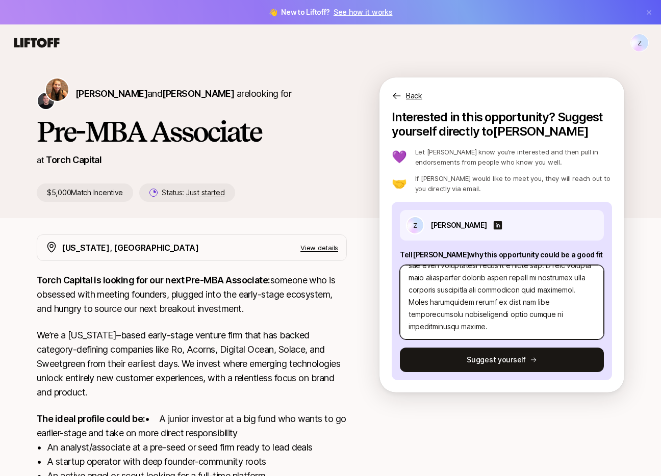
paste textarea "For example, I optimized a client’s LTV:CAC ratio from 1.3:1 to 6.6:1, undersco…"
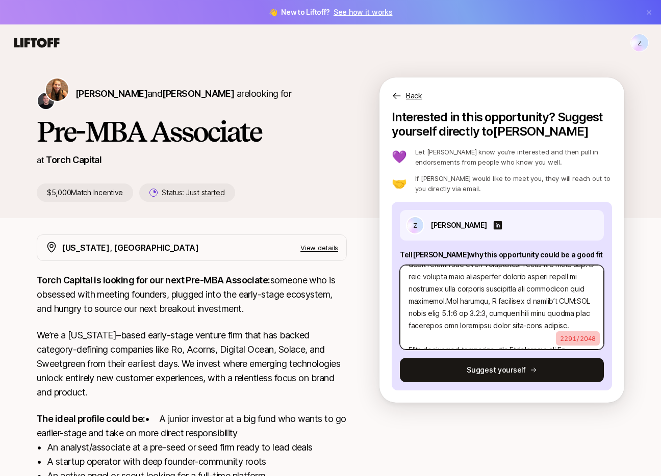
scroll to position [455, 0]
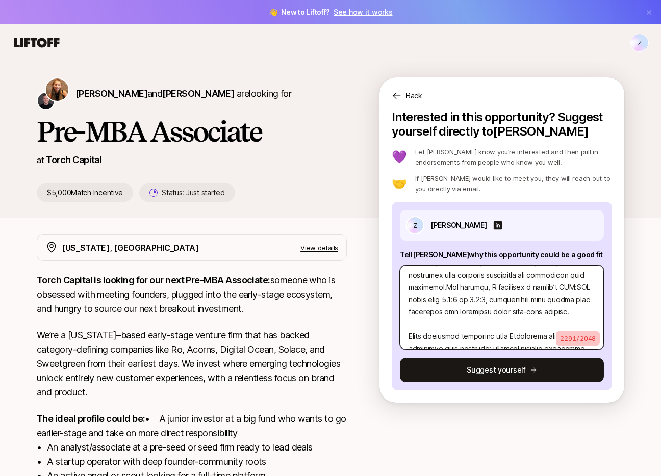
click at [446, 297] on textarea at bounding box center [502, 307] width 204 height 85
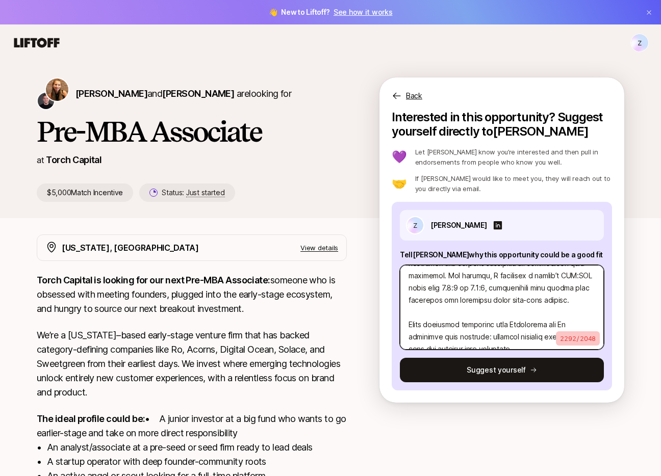
click at [409, 337] on textarea at bounding box center [502, 307] width 204 height 85
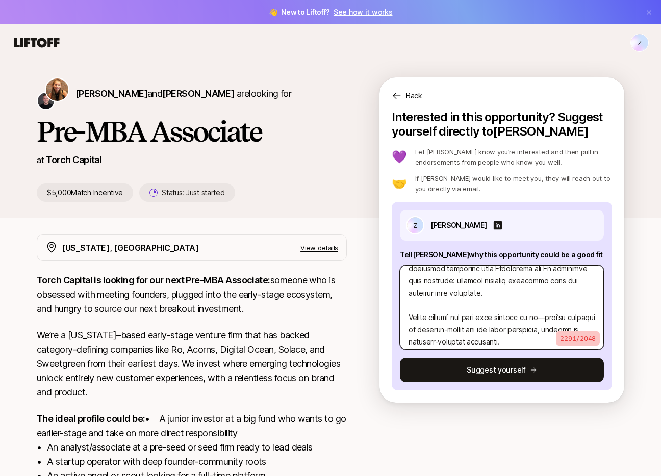
scroll to position [523, 0]
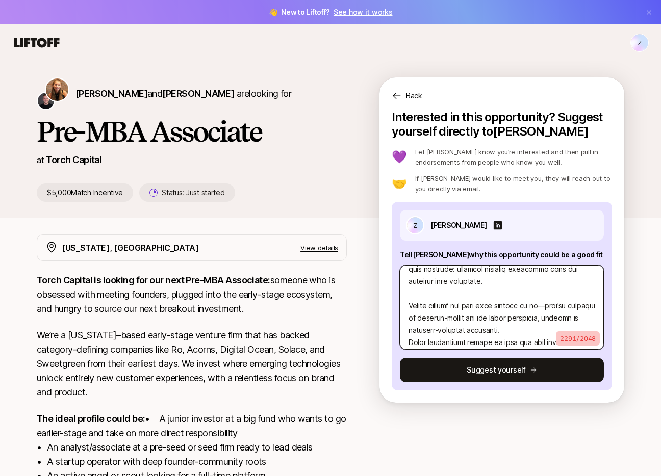
click at [405, 318] on textarea at bounding box center [502, 307] width 204 height 85
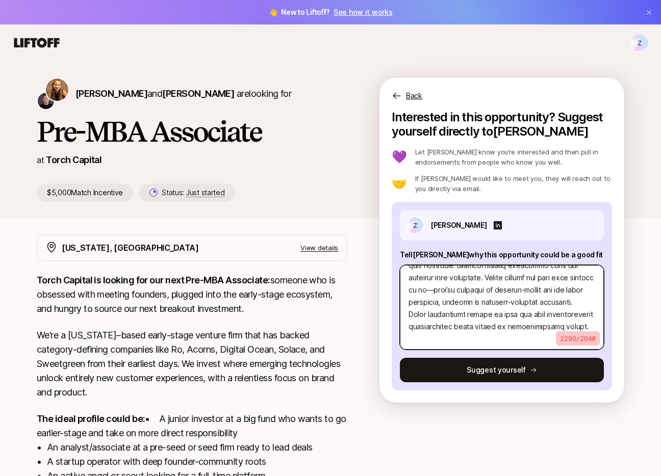
scroll to position [563, 0]
click at [424, 343] on textarea at bounding box center [502, 307] width 204 height 85
drag, startPoint x: 408, startPoint y: 302, endPoint x: 520, endPoint y: 355, distance: 124.1
click at [520, 355] on div "Z [PERSON_NAME] Tell [PERSON_NAME] why this opportunity could be a good fit 228…" at bounding box center [502, 296] width 220 height 189
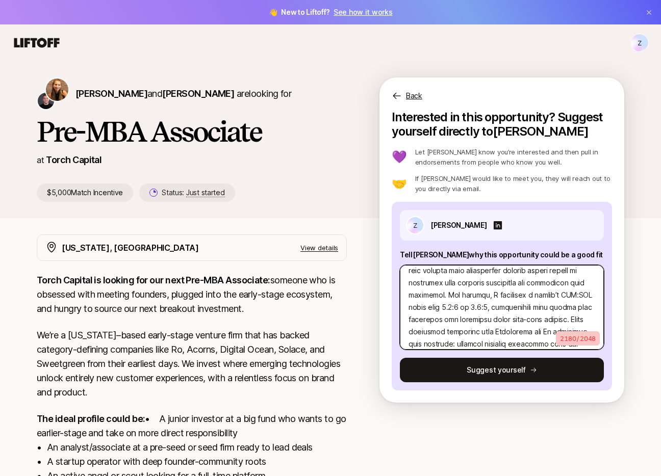
scroll to position [456, 0]
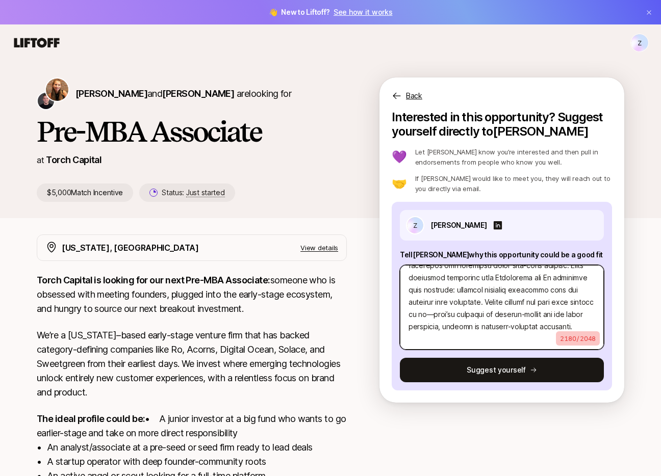
drag, startPoint x: 466, startPoint y: 313, endPoint x: 547, endPoint y: 392, distance: 113.3
click at [547, 392] on div "Interested in this opportunity? Suggest yourself directly to [PERSON_NAME] 💜 Le…" at bounding box center [501, 256] width 245 height 293
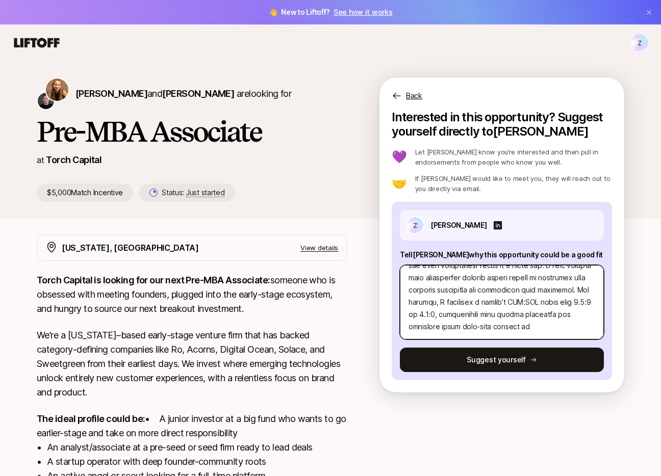
scroll to position [465, 0]
click at [484, 327] on textarea at bounding box center [502, 302] width 204 height 74
click at [515, 327] on textarea at bounding box center [502, 302] width 204 height 74
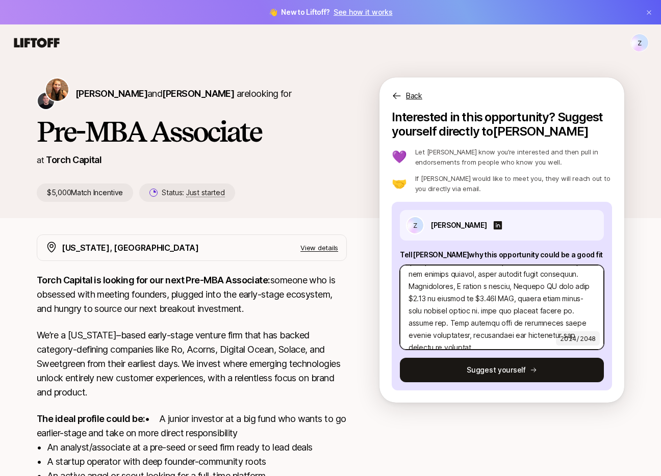
scroll to position [171, 0]
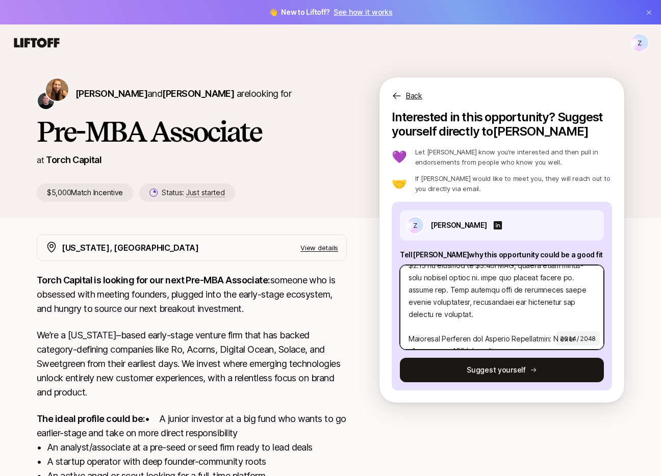
click at [409, 337] on textarea at bounding box center [502, 307] width 204 height 85
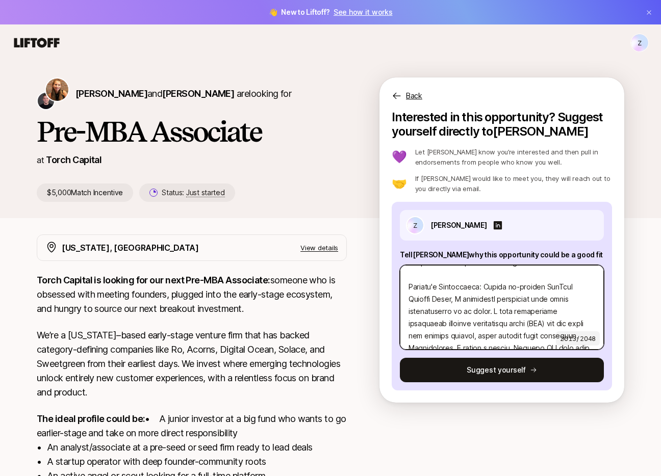
scroll to position [81, 0]
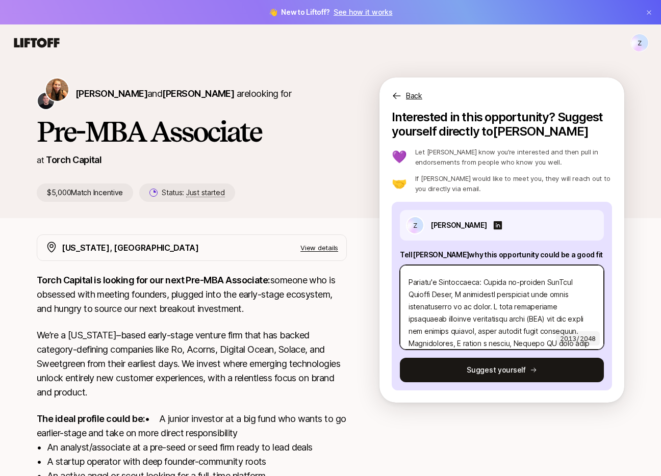
drag, startPoint x: 485, startPoint y: 283, endPoint x: 410, endPoint y: 283, distance: 75.0
click at [410, 283] on textarea at bounding box center [502, 307] width 204 height 85
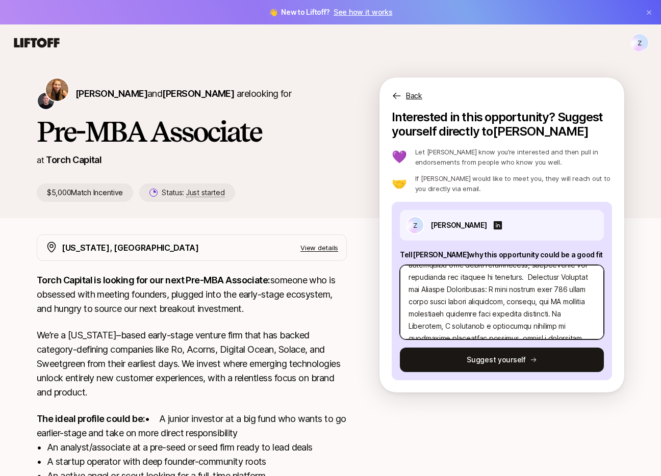
scroll to position [199, 0]
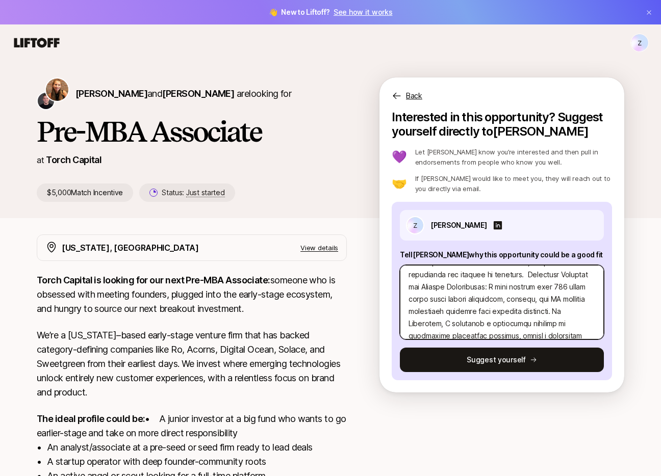
drag, startPoint x: 449, startPoint y: 300, endPoint x: 475, endPoint y: 288, distance: 29.0
click at [475, 288] on textarea at bounding box center [502, 302] width 204 height 74
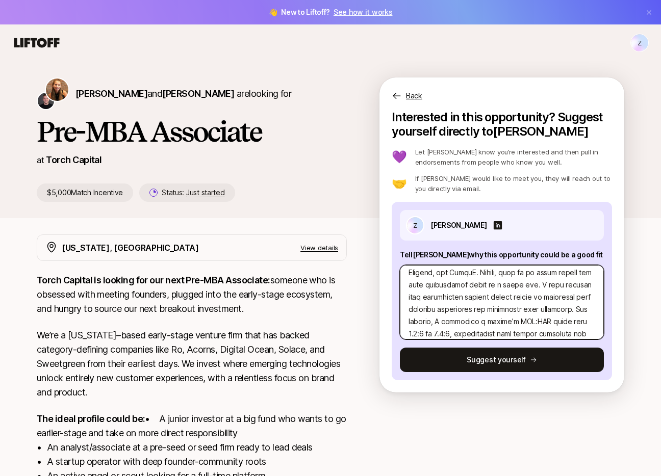
scroll to position [400, 0]
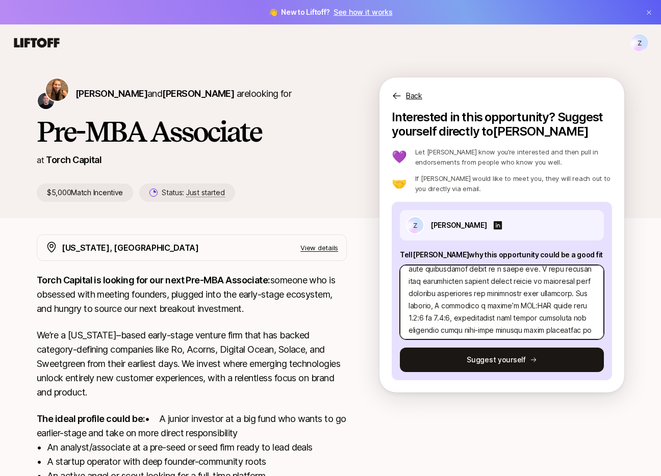
click at [579, 284] on textarea at bounding box center [502, 302] width 204 height 74
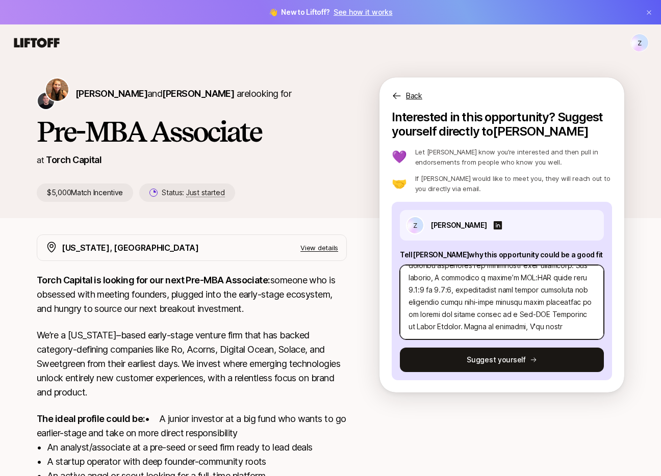
scroll to position [453, 0]
click at [549, 327] on textarea at bounding box center [502, 302] width 204 height 74
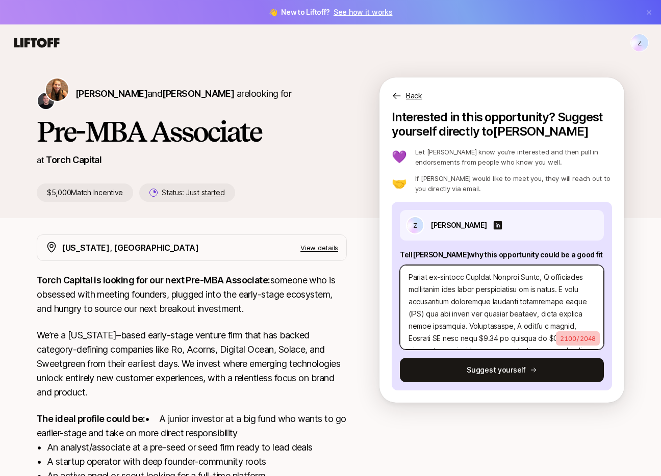
scroll to position [88, 0]
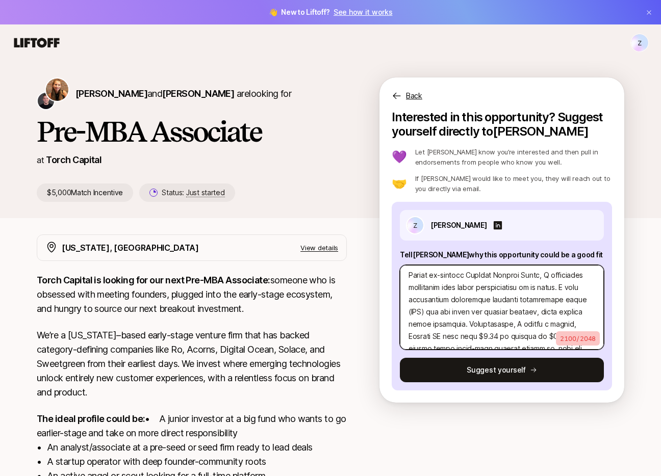
drag, startPoint x: 550, startPoint y: 276, endPoint x: 499, endPoint y: 276, distance: 51.5
click at [499, 276] on textarea at bounding box center [502, 307] width 204 height 85
click at [504, 292] on textarea at bounding box center [502, 307] width 204 height 85
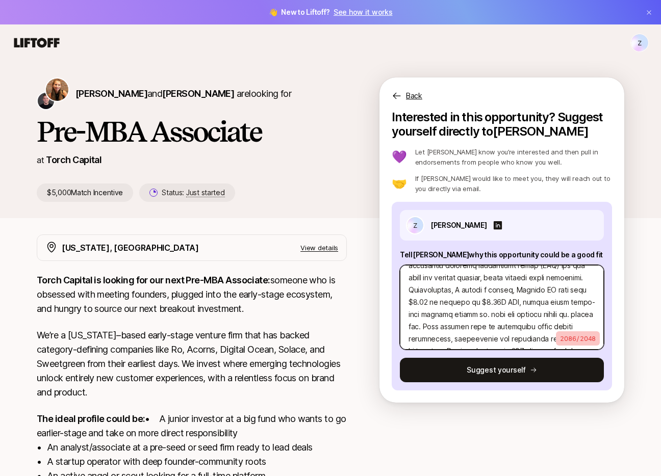
scroll to position [123, 0]
drag, startPoint x: 459, startPoint y: 290, endPoint x: 427, endPoint y: 290, distance: 31.6
click at [427, 290] on textarea at bounding box center [502, 307] width 204 height 85
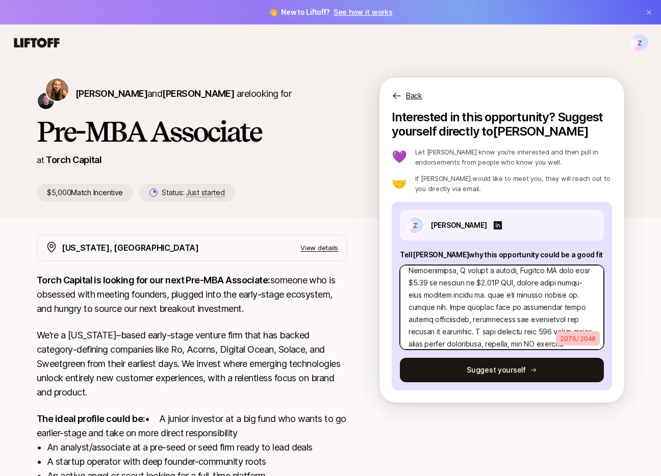
scroll to position [146, 0]
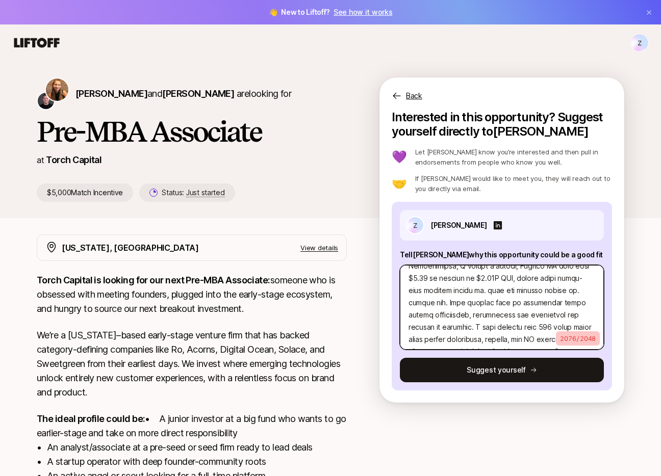
click at [462, 279] on textarea at bounding box center [502, 307] width 204 height 85
click at [480, 305] on textarea at bounding box center [502, 307] width 204 height 85
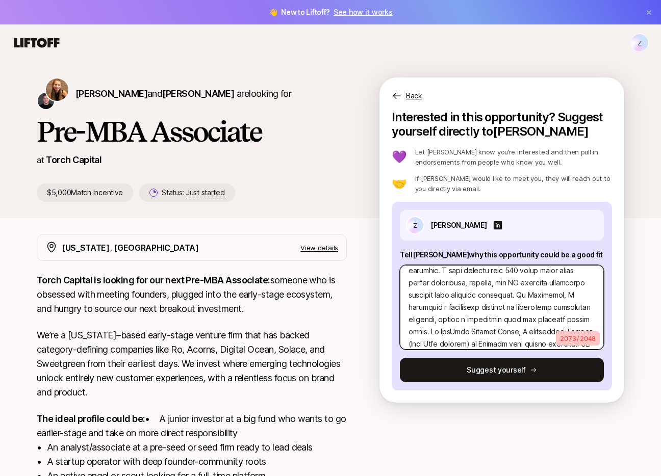
scroll to position [203, 0]
click at [416, 283] on textarea at bounding box center [502, 307] width 204 height 85
click at [417, 284] on textarea at bounding box center [502, 307] width 204 height 85
click at [421, 284] on textarea at bounding box center [502, 307] width 204 height 85
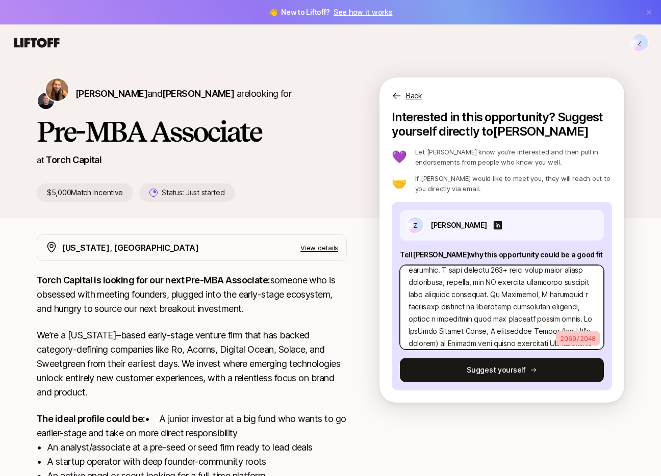
drag, startPoint x: 465, startPoint y: 285, endPoint x: 429, endPoint y: 284, distance: 35.7
click at [429, 284] on textarea at bounding box center [502, 307] width 204 height 85
click at [450, 310] on textarea at bounding box center [502, 307] width 204 height 85
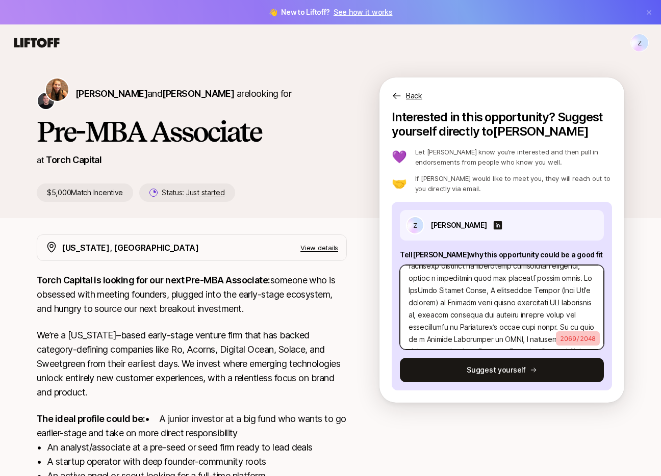
scroll to position [250, 0]
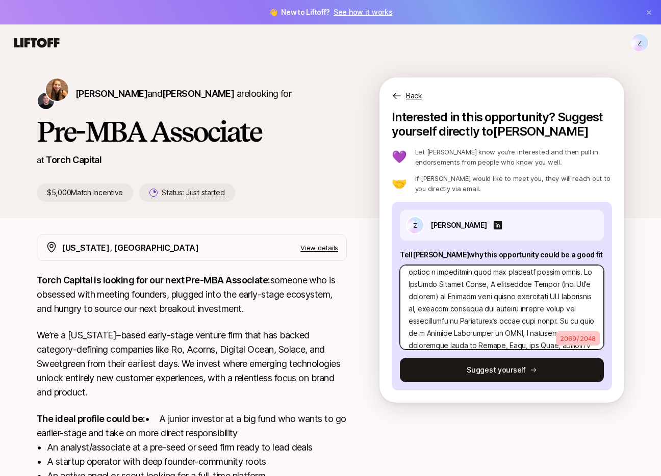
drag, startPoint x: 484, startPoint y: 298, endPoint x: 436, endPoint y: 299, distance: 47.9
click at [436, 299] on textarea at bounding box center [502, 307] width 204 height 85
click at [462, 321] on textarea at bounding box center [502, 307] width 204 height 85
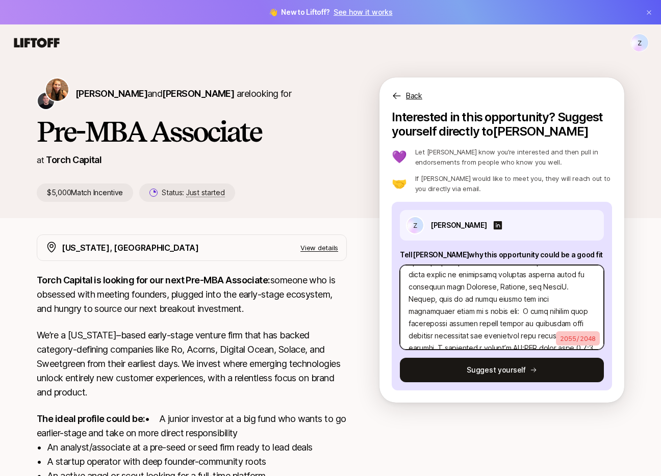
scroll to position [350, 0]
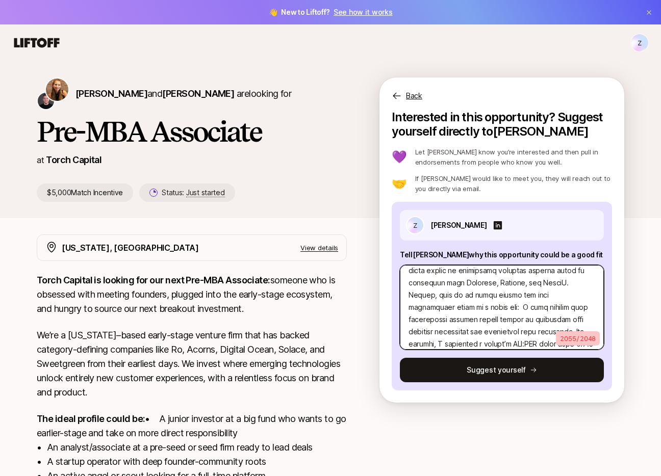
drag, startPoint x: 511, startPoint y: 308, endPoint x: 407, endPoint y: 284, distance: 106.9
click at [407, 284] on textarea at bounding box center [502, 307] width 204 height 85
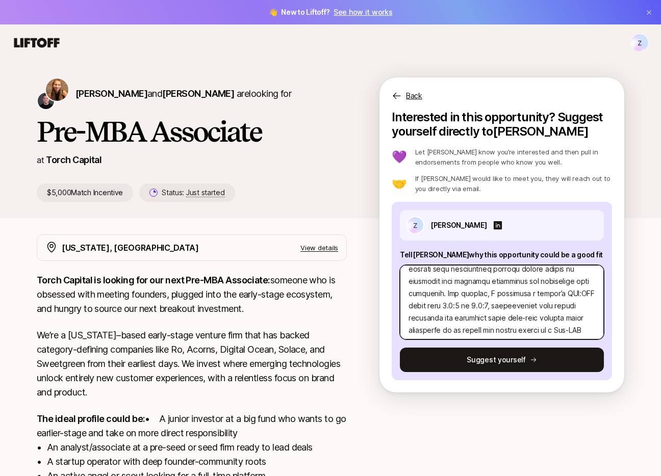
scroll to position [365, 0]
click at [475, 280] on textarea at bounding box center [502, 302] width 204 height 74
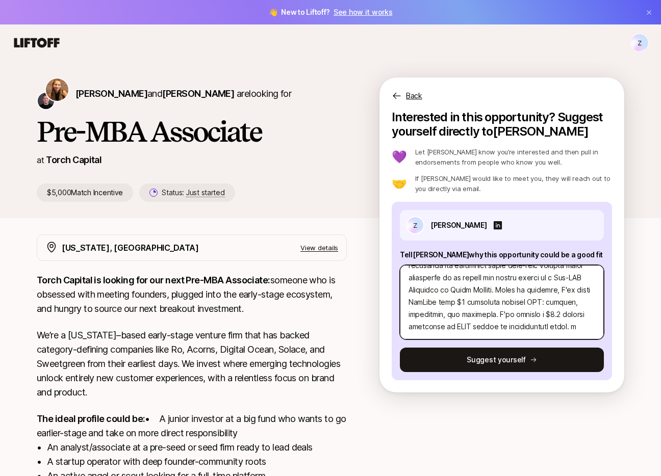
scroll to position [452, 0]
click at [484, 324] on textarea at bounding box center [502, 302] width 204 height 74
click at [500, 313] on textarea at bounding box center [502, 302] width 204 height 74
click at [508, 332] on textarea at bounding box center [502, 302] width 204 height 74
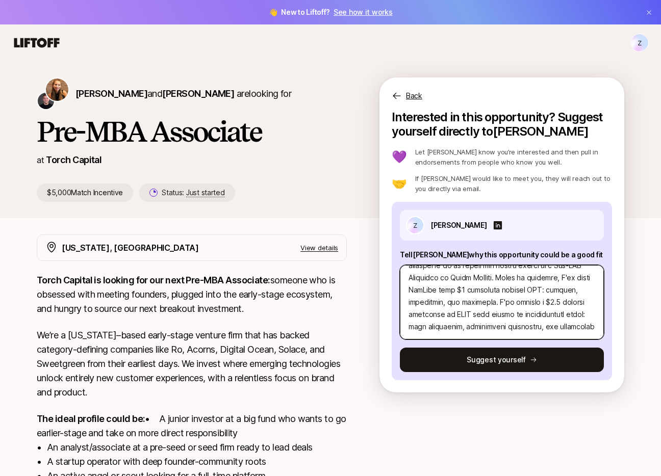
click at [455, 326] on textarea at bounding box center [502, 302] width 204 height 74
click at [525, 324] on textarea at bounding box center [502, 302] width 204 height 74
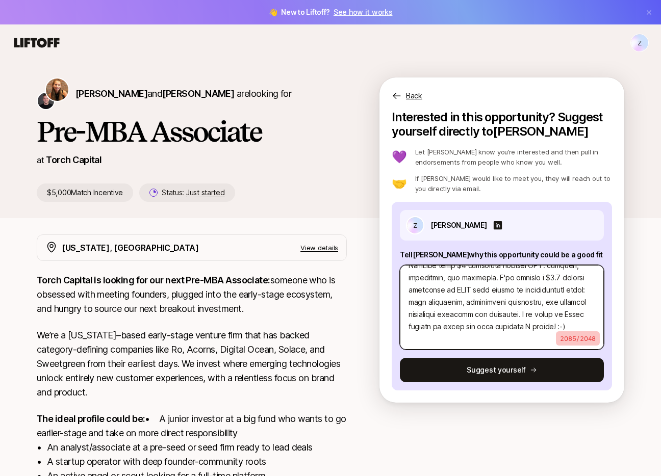
scroll to position [490, 0]
click at [505, 349] on textarea at bounding box center [502, 307] width 204 height 85
click at [493, 341] on textarea at bounding box center [502, 307] width 204 height 85
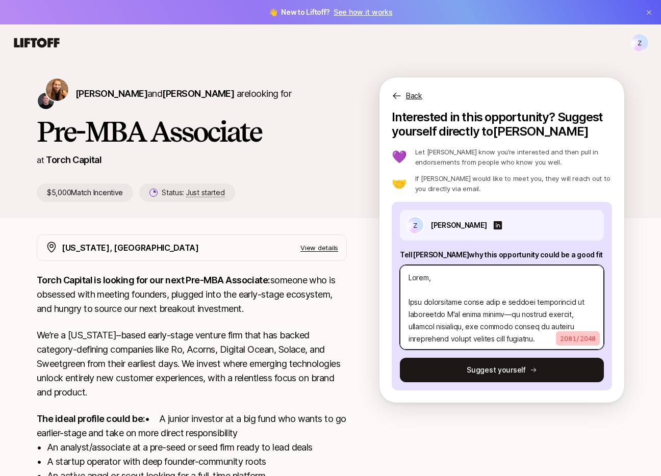
scroll to position [82, 0]
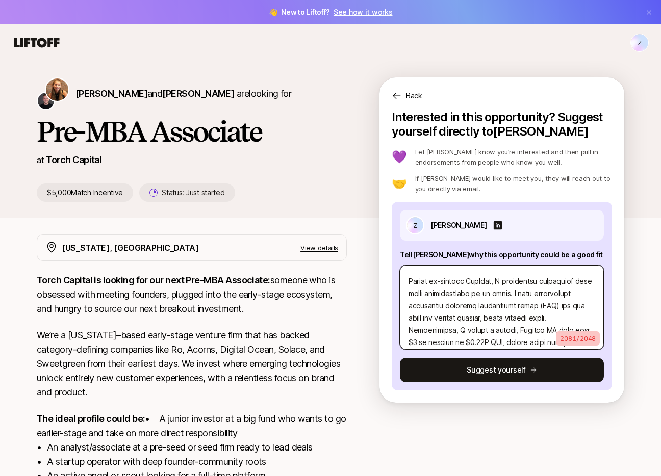
click at [409, 283] on textarea at bounding box center [502, 307] width 204 height 85
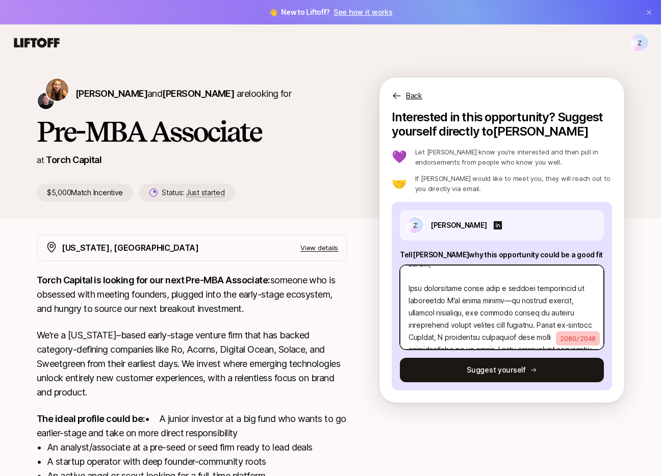
scroll to position [0, 0]
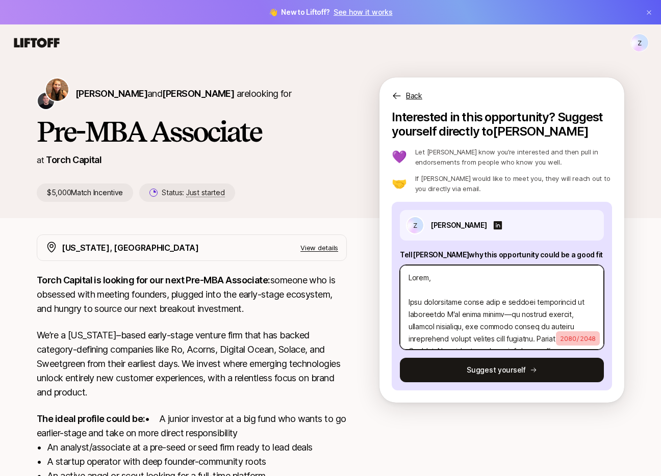
click at [428, 289] on textarea at bounding box center [502, 307] width 204 height 85
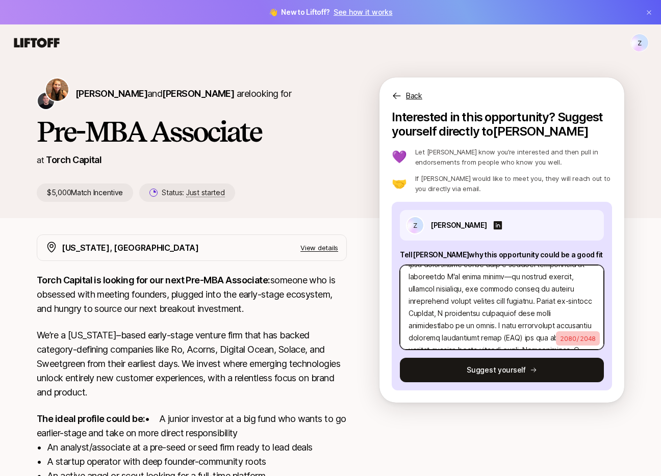
scroll to position [41, 0]
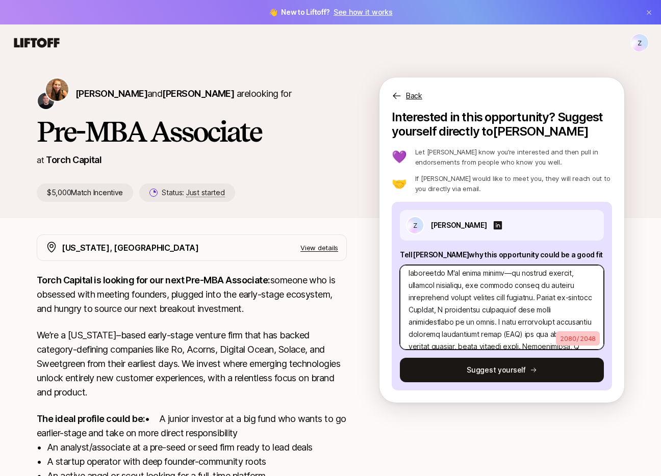
click at [502, 274] on textarea at bounding box center [502, 307] width 204 height 85
click at [505, 290] on textarea at bounding box center [502, 307] width 204 height 85
click at [482, 287] on textarea at bounding box center [502, 307] width 204 height 85
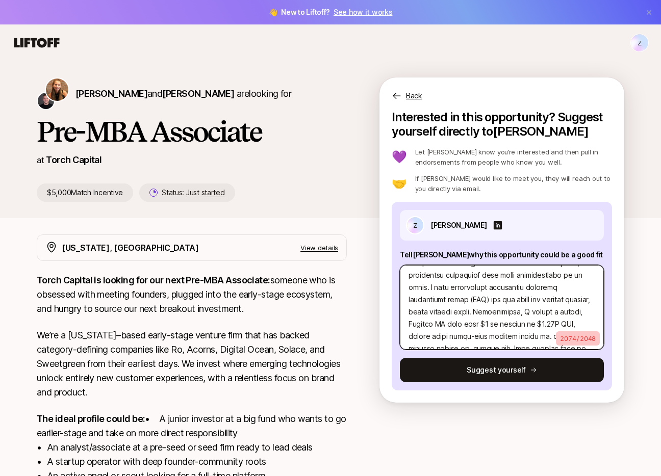
drag, startPoint x: 532, startPoint y: 299, endPoint x: 445, endPoint y: 298, distance: 87.7
click at [445, 298] on textarea at bounding box center [502, 307] width 204 height 85
click at [446, 297] on textarea at bounding box center [502, 307] width 204 height 85
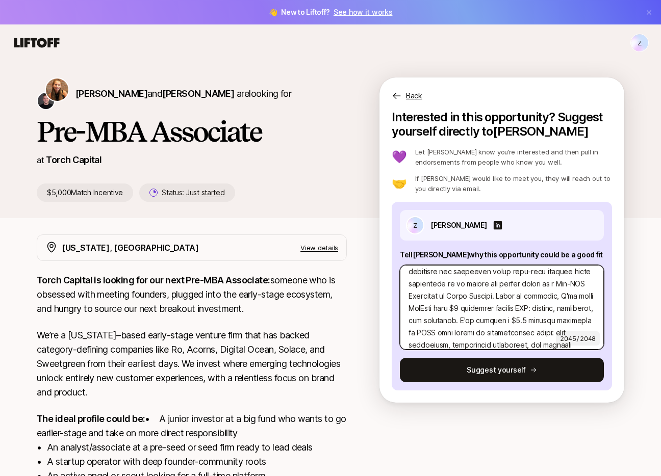
scroll to position [465, 0]
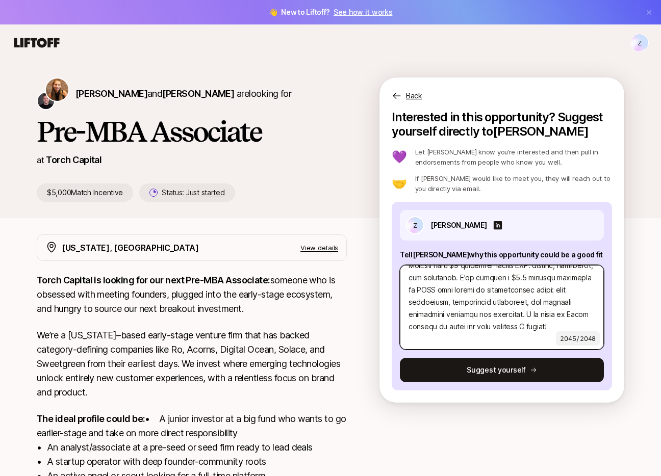
click at [501, 342] on textarea at bounding box center [502, 307] width 204 height 85
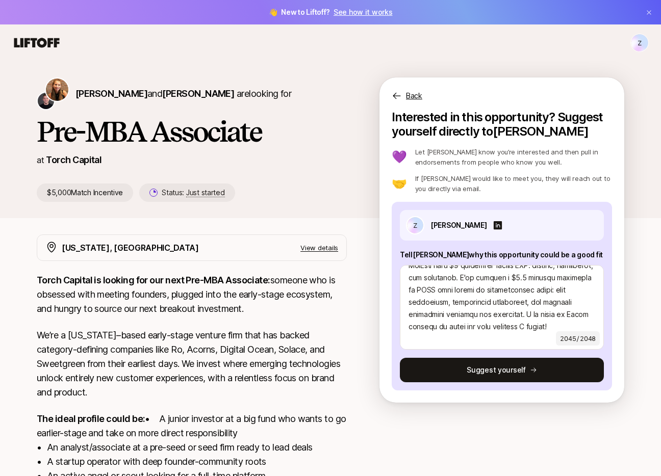
click at [508, 387] on div "Z [PERSON_NAME] Tell [PERSON_NAME] why this opportunity could be a good fit 204…" at bounding box center [502, 296] width 220 height 189
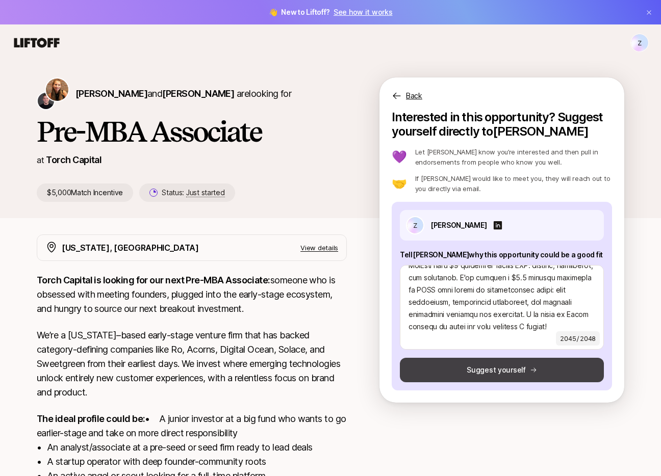
click at [492, 358] on button "Suggest yourself" at bounding box center [502, 370] width 204 height 24
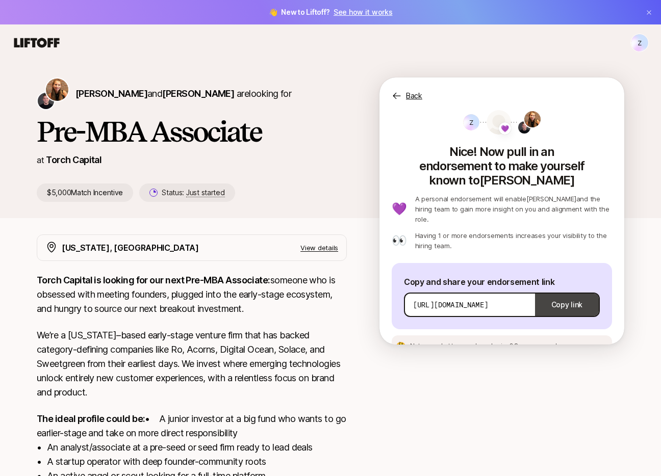
click at [564, 291] on button "Copy link" at bounding box center [567, 305] width 64 height 29
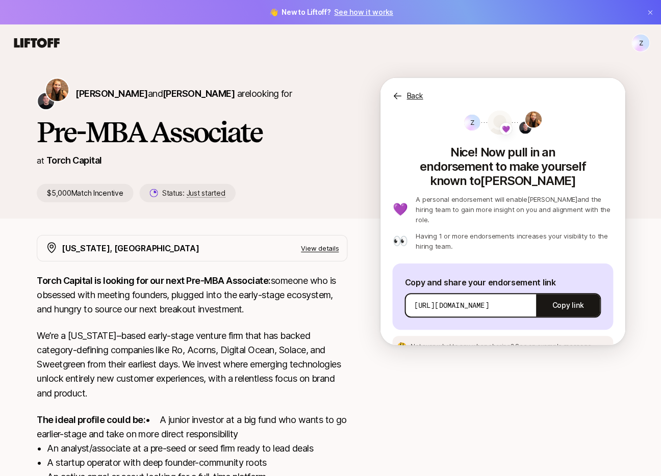
scroll to position [0, 0]
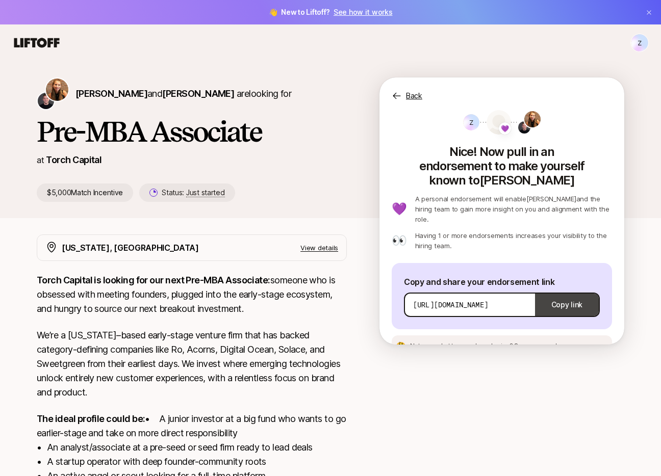
click at [553, 291] on button "Copy link" at bounding box center [567, 305] width 64 height 29
click at [546, 342] on span "See an example message" at bounding box center [552, 346] width 76 height 8
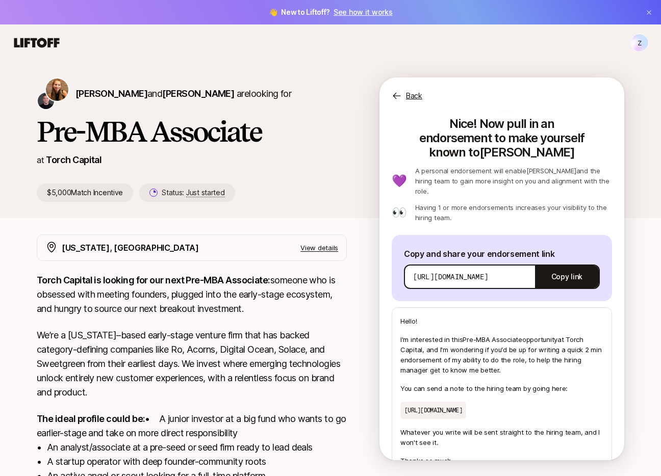
scroll to position [64, 0]
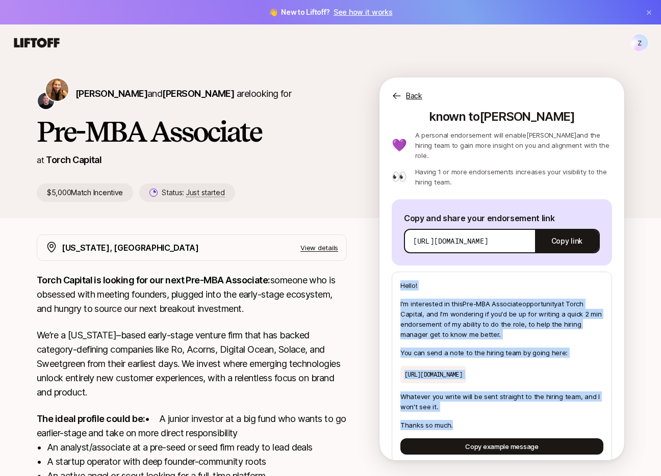
drag, startPoint x: 402, startPoint y: 260, endPoint x: 498, endPoint y: 412, distance: 180.0
click at [498, 412] on div "Hello! I'm interested in this Pre-MBA Associate opportunity at [GEOGRAPHIC_DATA…" at bounding box center [502, 368] width 220 height 192
copy div "Hello! I'm interested in this Pre-MBA Associate opportunity at [GEOGRAPHIC_DATA…"
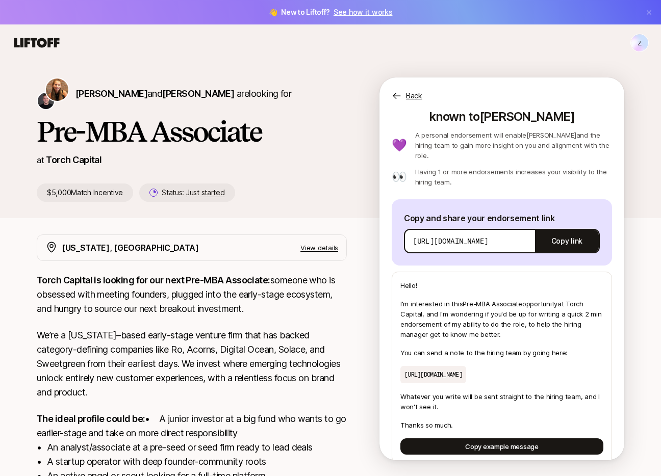
click at [417, 94] on p "Back" at bounding box center [414, 96] width 16 height 12
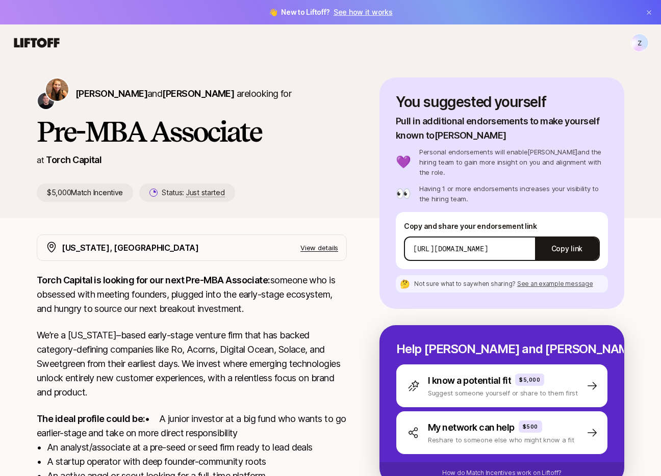
click at [364, 16] on link "See how it works" at bounding box center [363, 12] width 59 height 9
